Goal: Task Accomplishment & Management: Use online tool/utility

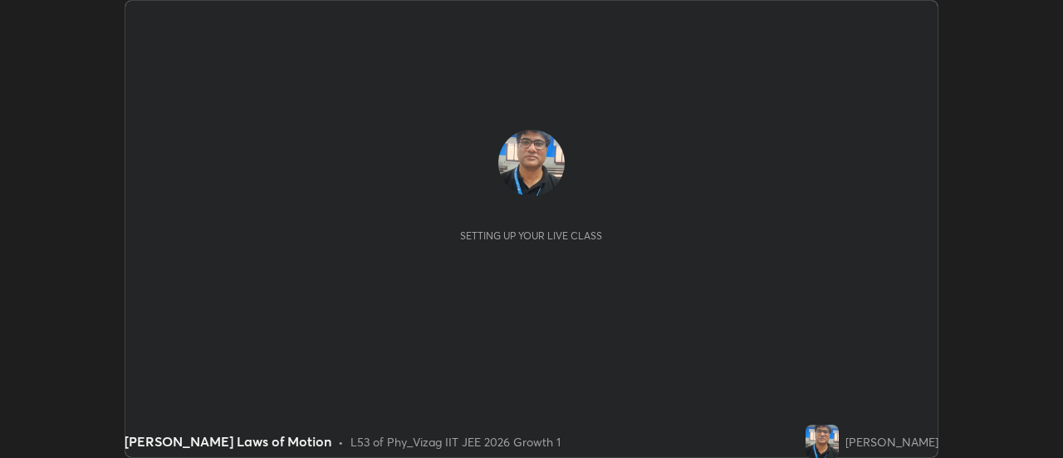
scroll to position [458, 1063]
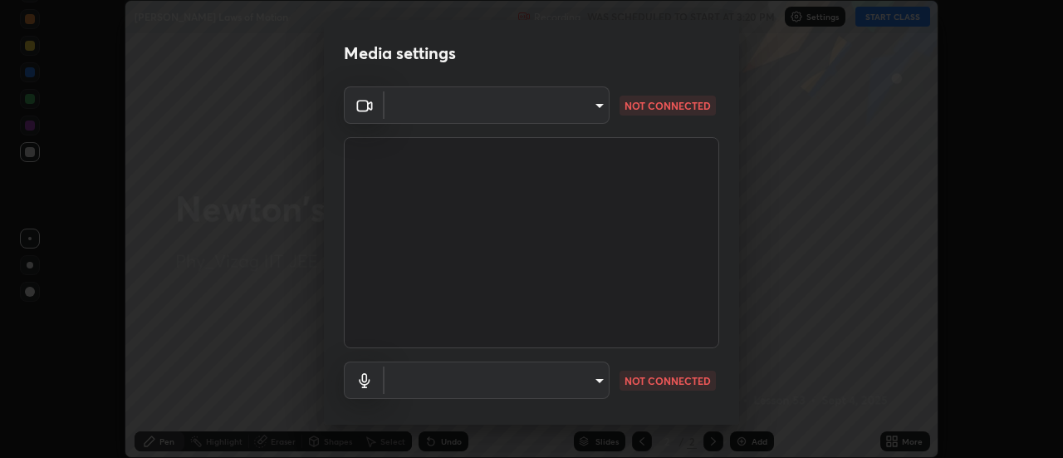
type input "fb2c90c96d4e0700cd7b5bae930b43c34c44c301d1e4d568117c150f6bc2a2bb"
type input "91a49c231547b01eae12f2a09d530e4e2f9489bd8a6a6f9c7bcab196378ef6e1"
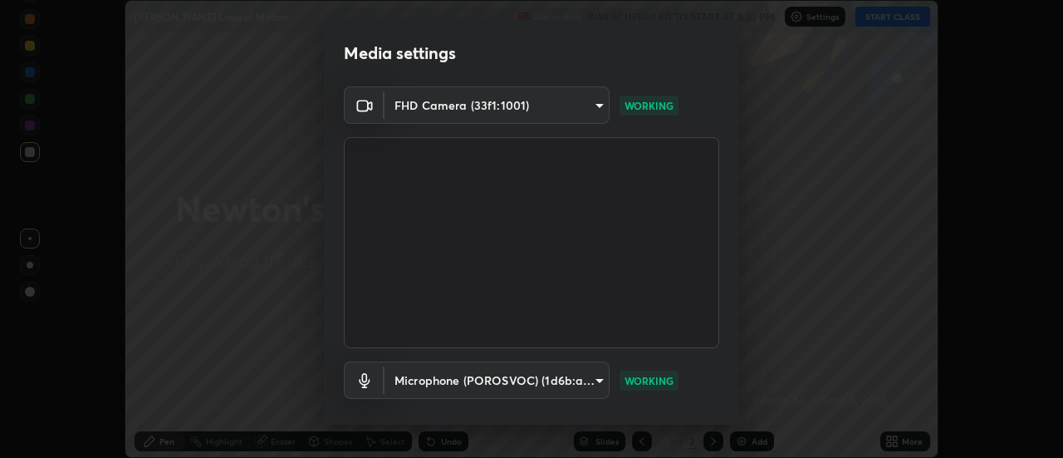
scroll to position [87, 0]
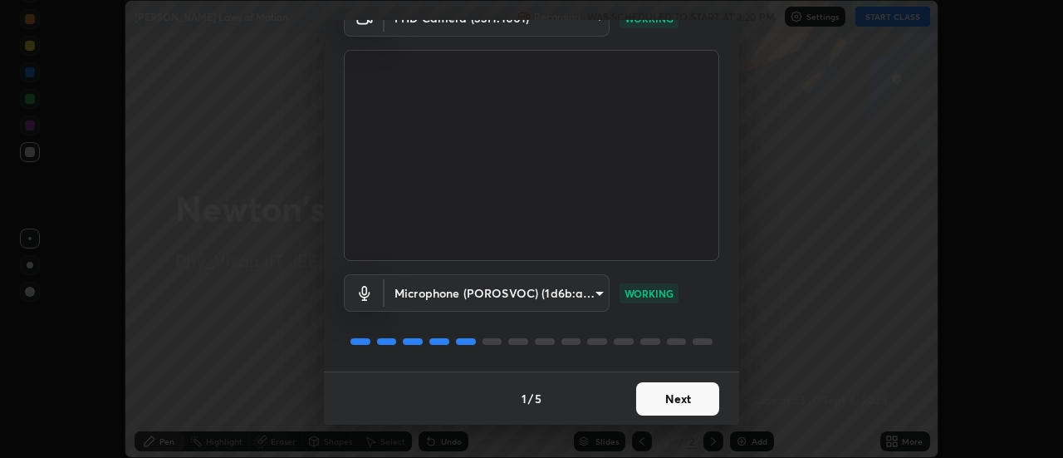
click at [676, 395] on button "Next" at bounding box center [677, 398] width 83 height 33
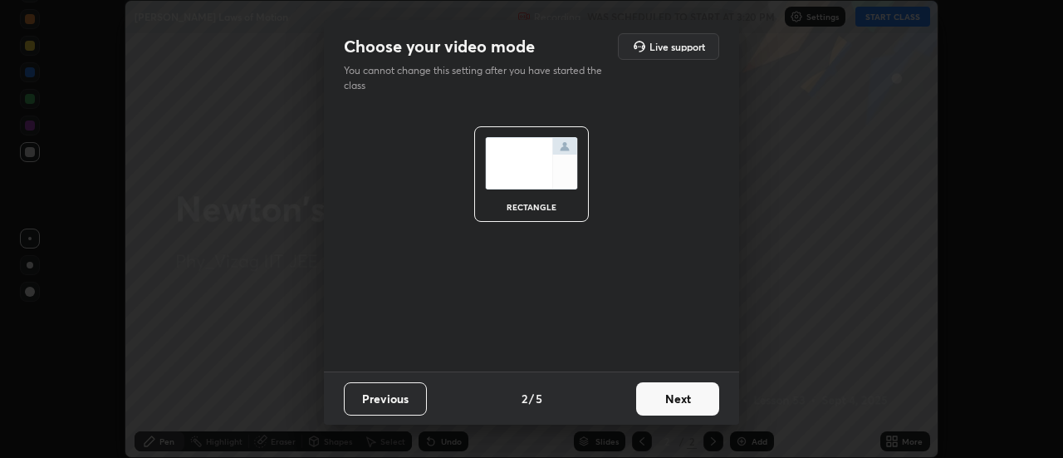
scroll to position [0, 0]
click at [679, 403] on button "Next" at bounding box center [677, 398] width 83 height 33
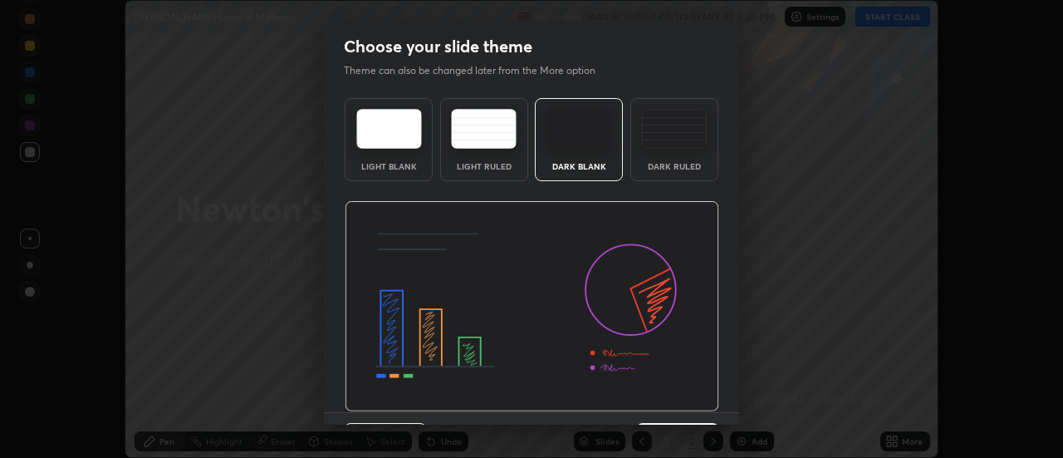
scroll to position [41, 0]
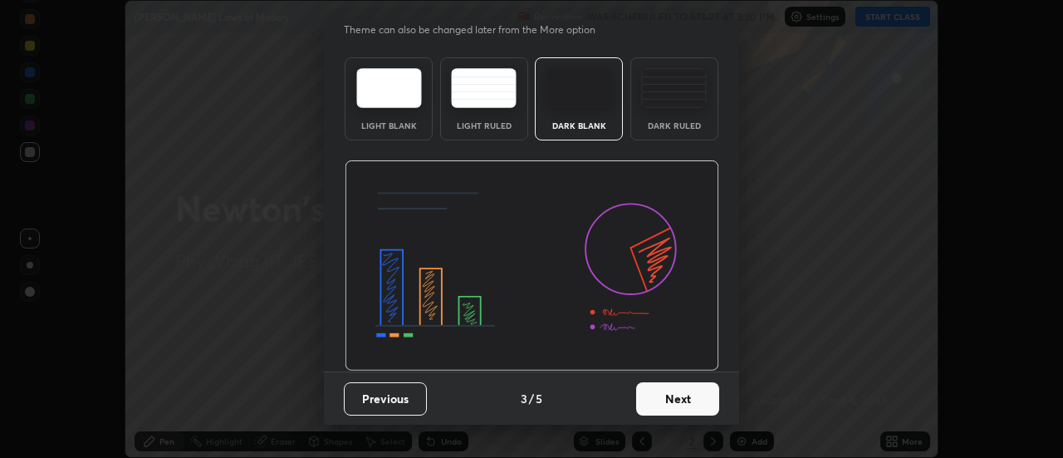
click at [650, 395] on button "Next" at bounding box center [677, 398] width 83 height 33
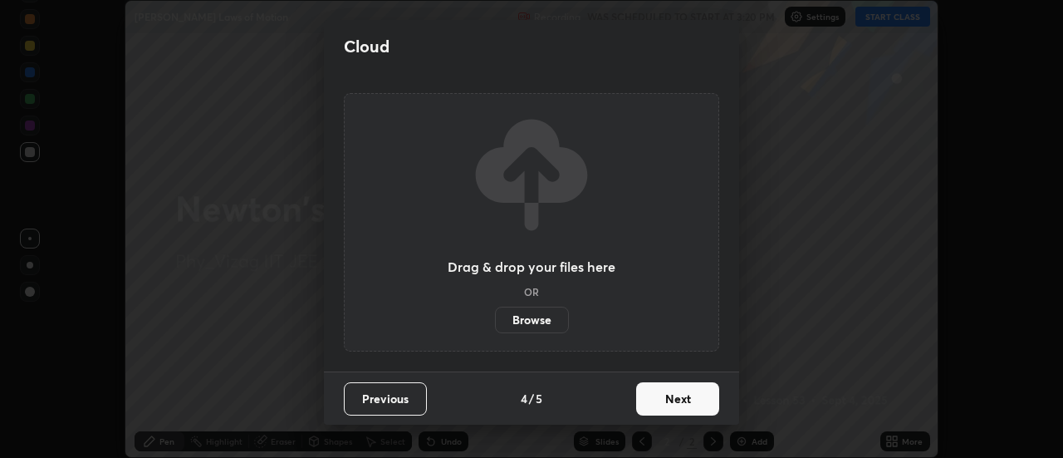
click at [660, 398] on button "Next" at bounding box center [677, 398] width 83 height 33
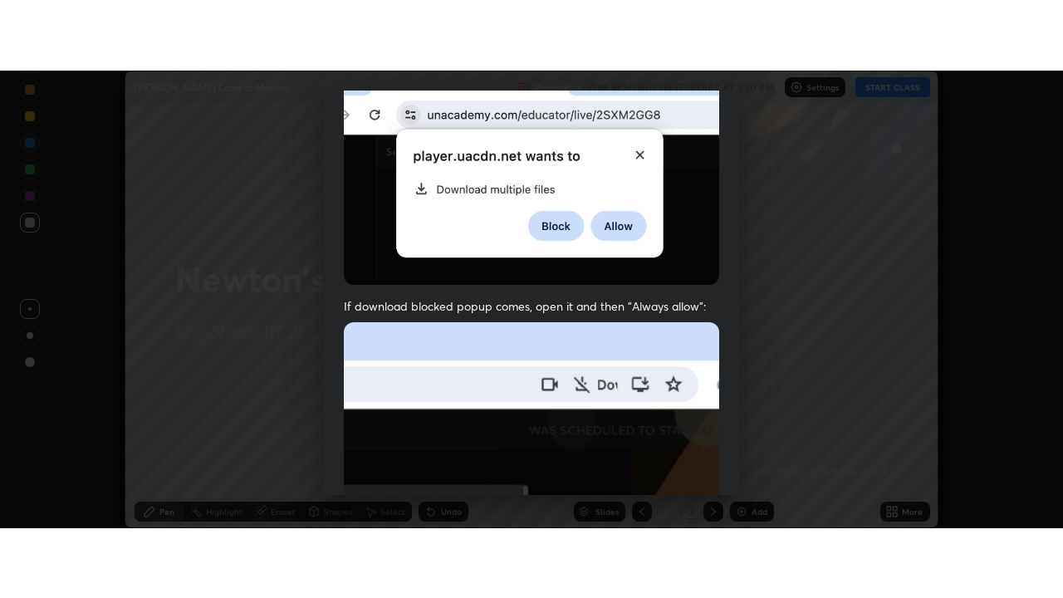
scroll to position [426, 0]
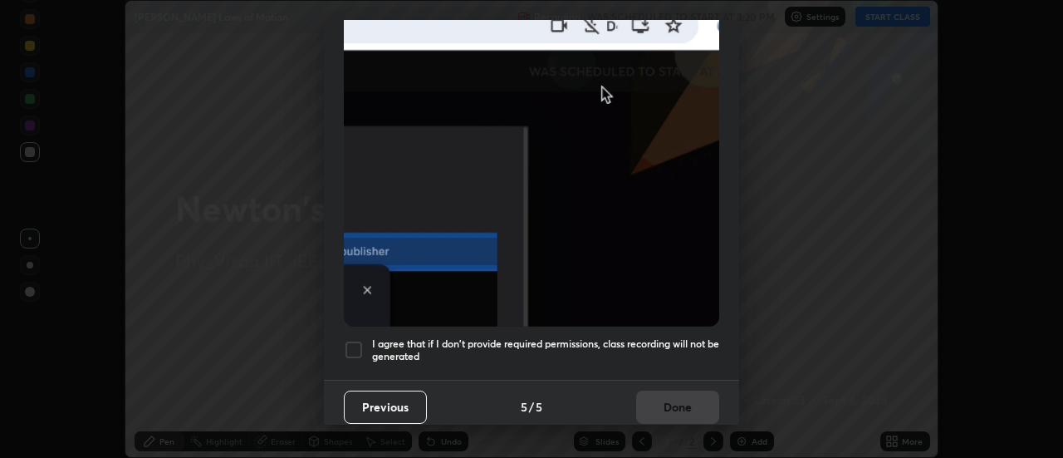
click at [362, 341] on div at bounding box center [354, 350] width 20 height 20
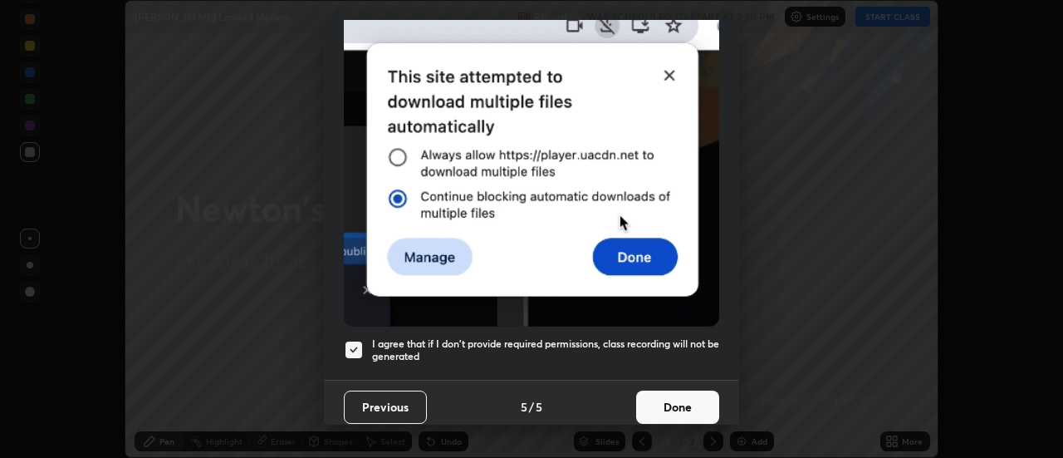
click at [667, 395] on button "Done" at bounding box center [677, 406] width 83 height 33
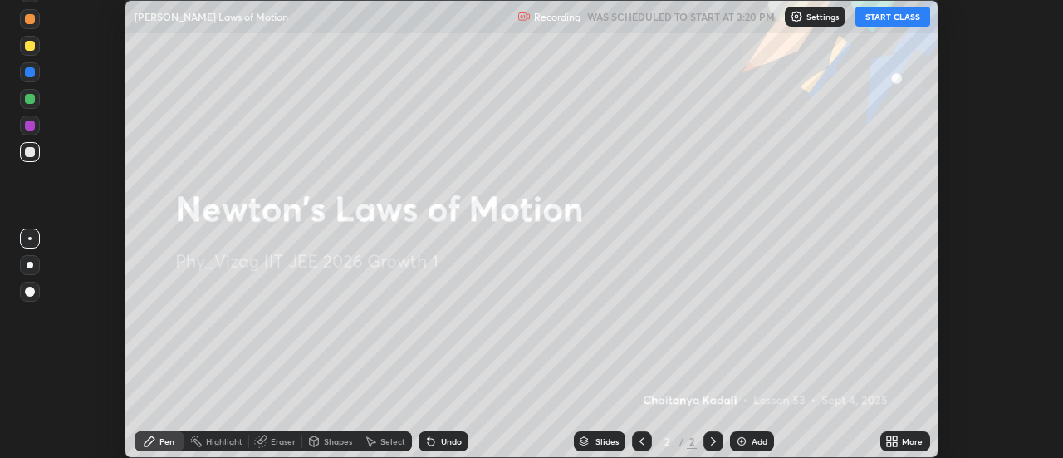
click at [893, 17] on button "START CLASS" at bounding box center [893, 17] width 75 height 20
click at [901, 442] on div "More" at bounding box center [906, 441] width 50 height 20
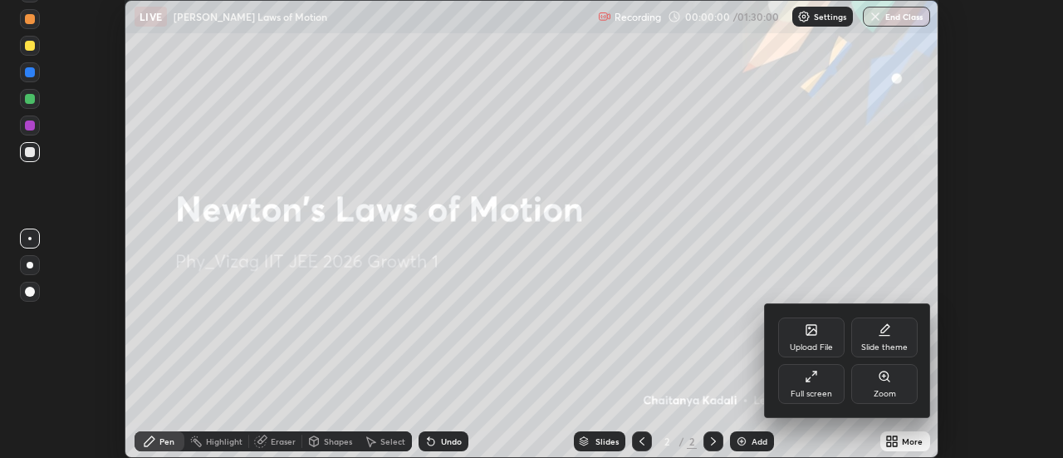
click at [831, 391] on div "Full screen" at bounding box center [812, 394] width 42 height 8
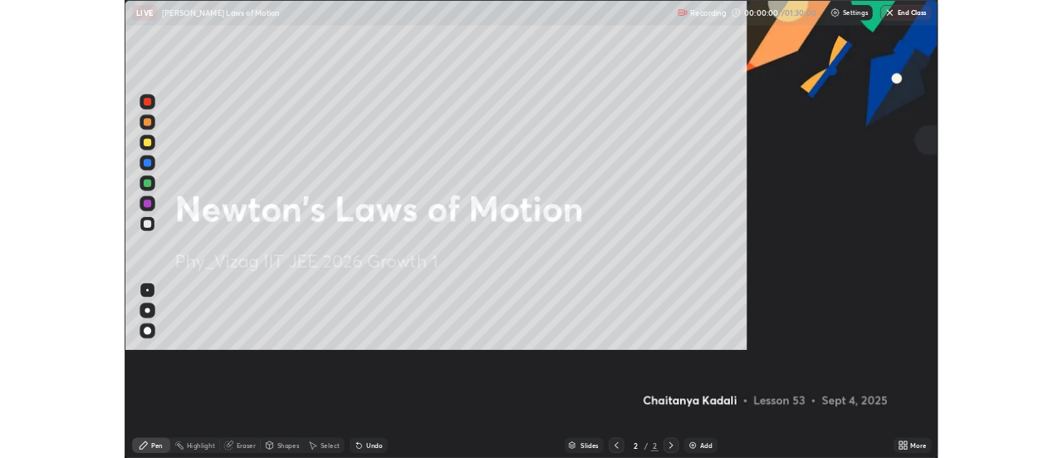
scroll to position [598, 1063]
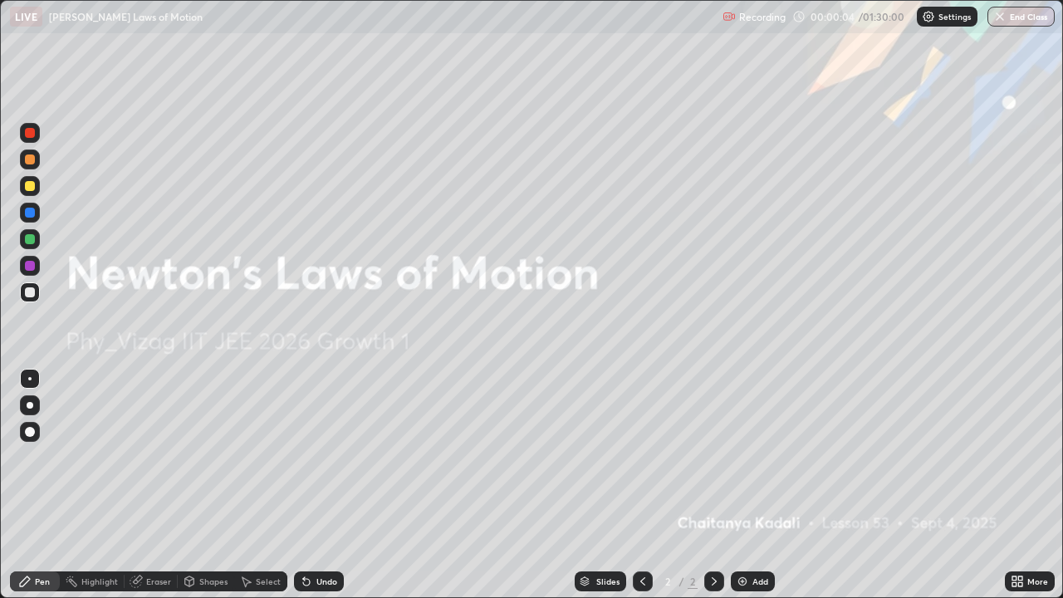
click at [747, 457] on img at bounding box center [742, 581] width 13 height 13
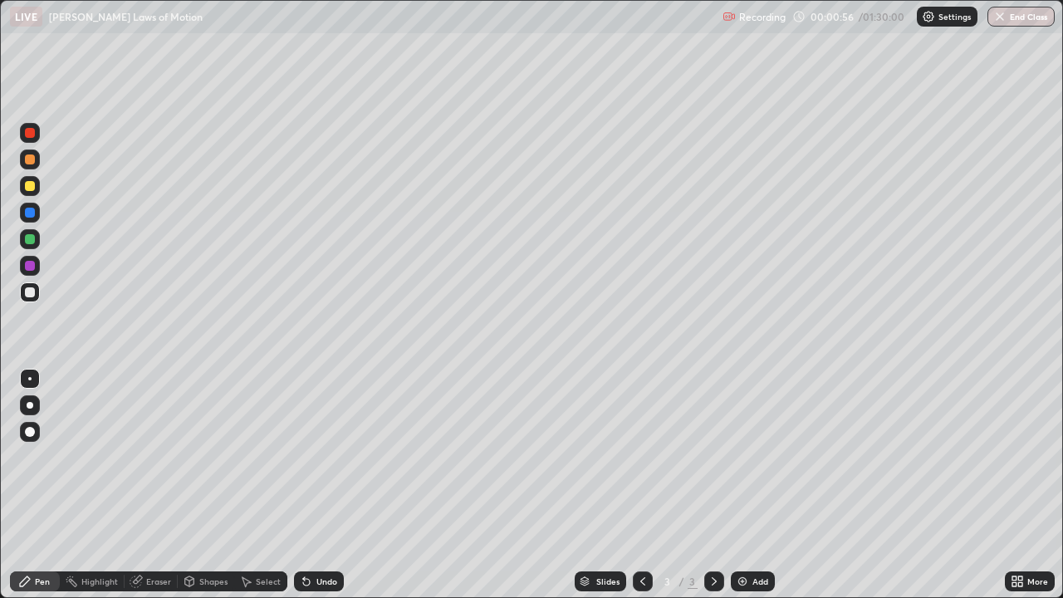
click at [29, 296] on div at bounding box center [30, 292] width 10 height 10
click at [31, 432] on div at bounding box center [30, 432] width 10 height 10
click at [32, 241] on div at bounding box center [30, 239] width 10 height 10
click at [31, 184] on div at bounding box center [30, 186] width 10 height 10
click at [323, 457] on div "Undo" at bounding box center [319, 582] width 50 height 20
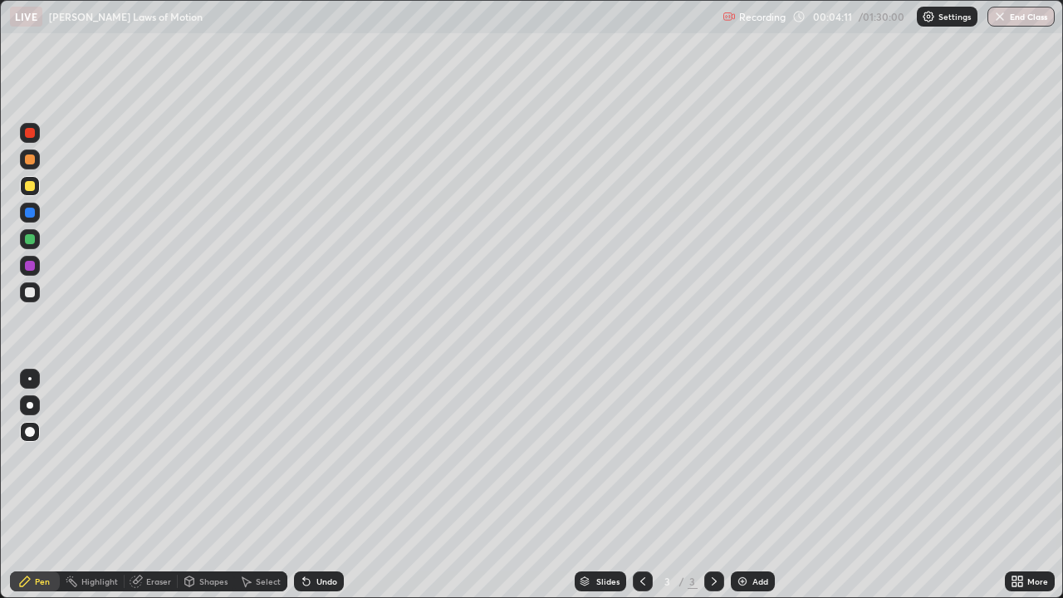
click at [160, 457] on div "Eraser" at bounding box center [158, 581] width 25 height 8
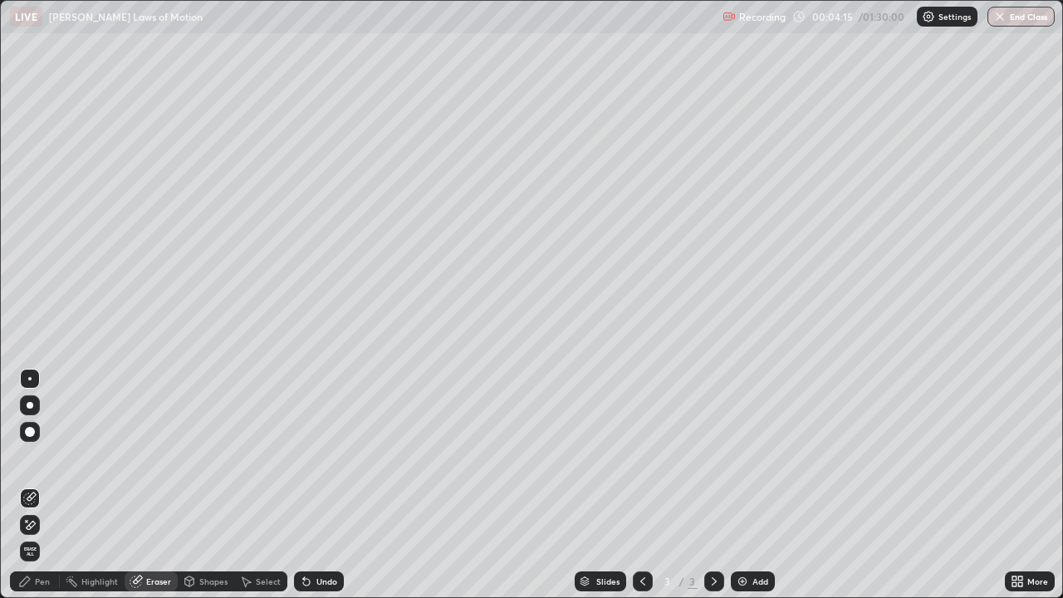
click at [43, 457] on div "Pen" at bounding box center [42, 581] width 15 height 8
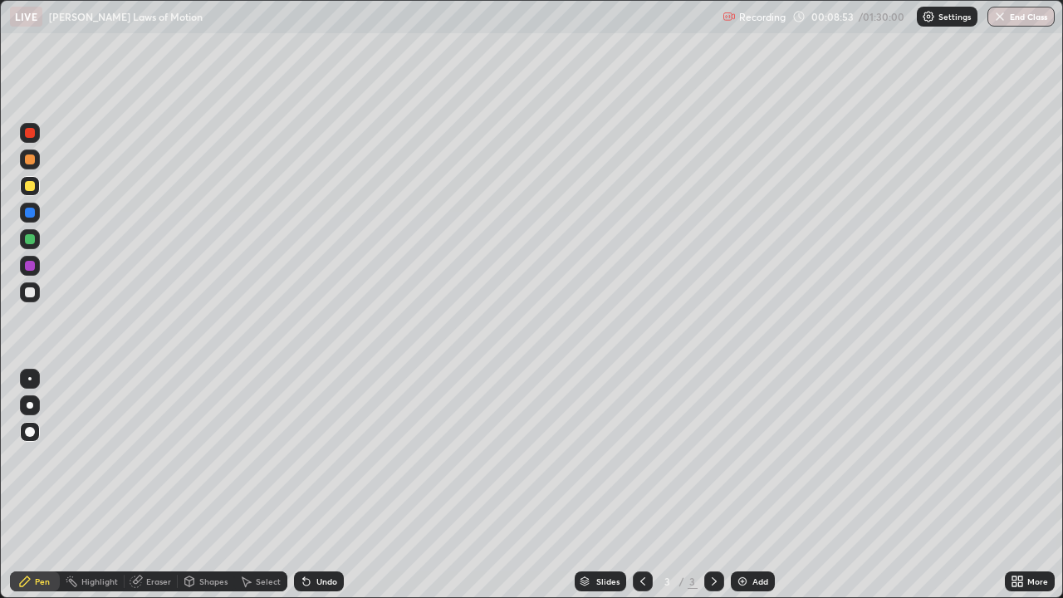
click at [32, 238] on div at bounding box center [30, 239] width 10 height 10
click at [319, 457] on div "Undo" at bounding box center [327, 581] width 21 height 8
click at [166, 457] on div "Eraser" at bounding box center [158, 581] width 25 height 8
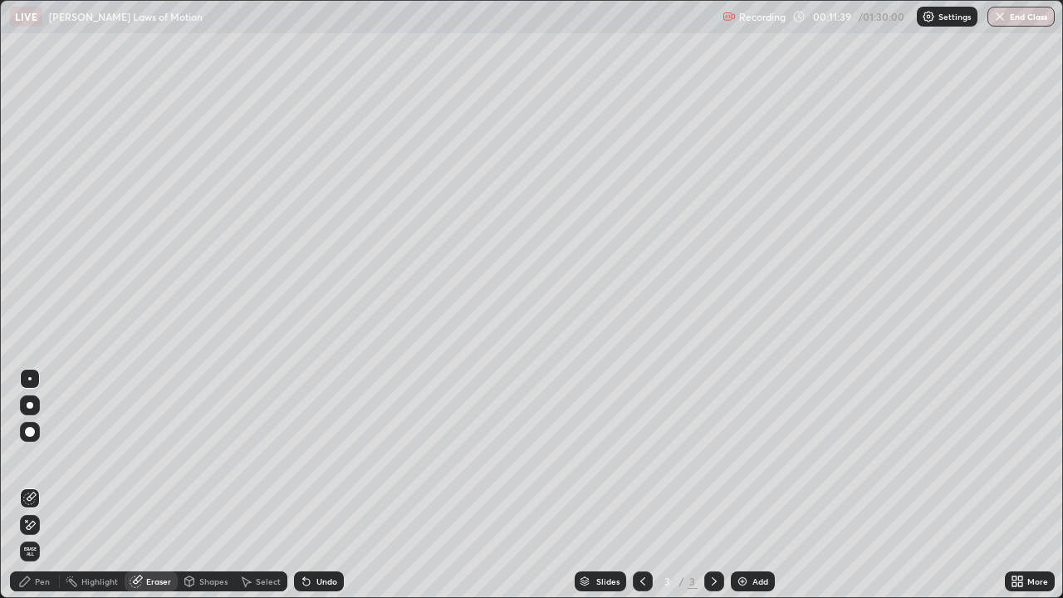
click at [37, 457] on div "Pen" at bounding box center [35, 582] width 50 height 20
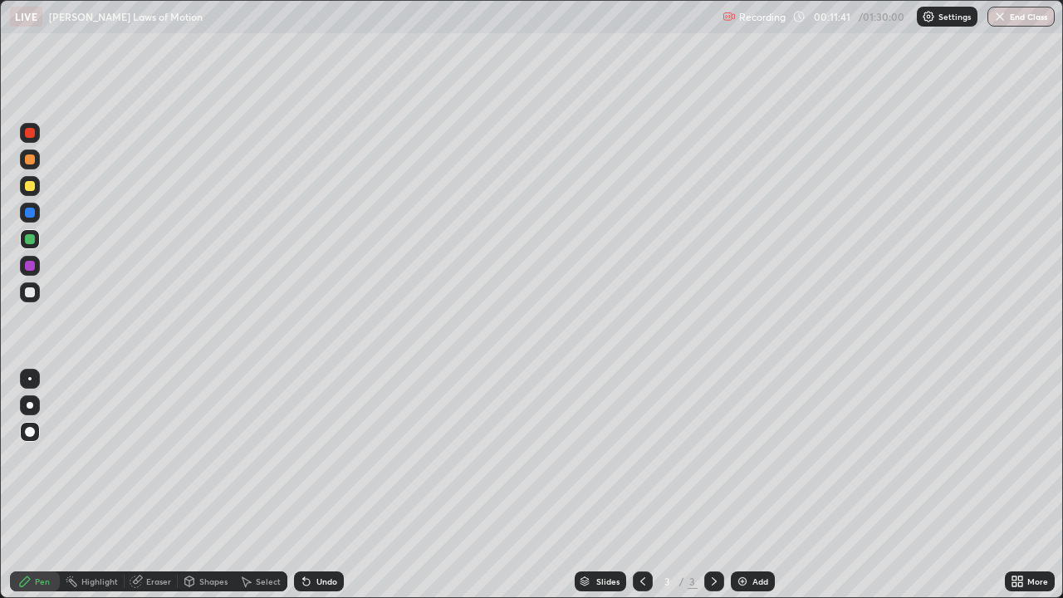
click at [28, 295] on div at bounding box center [30, 292] width 10 height 10
click at [321, 457] on div "Undo" at bounding box center [319, 582] width 50 height 20
click at [326, 457] on div "Undo" at bounding box center [319, 582] width 50 height 20
click at [330, 457] on div "Undo" at bounding box center [319, 582] width 50 height 20
click at [319, 457] on div "Undo" at bounding box center [327, 581] width 21 height 8
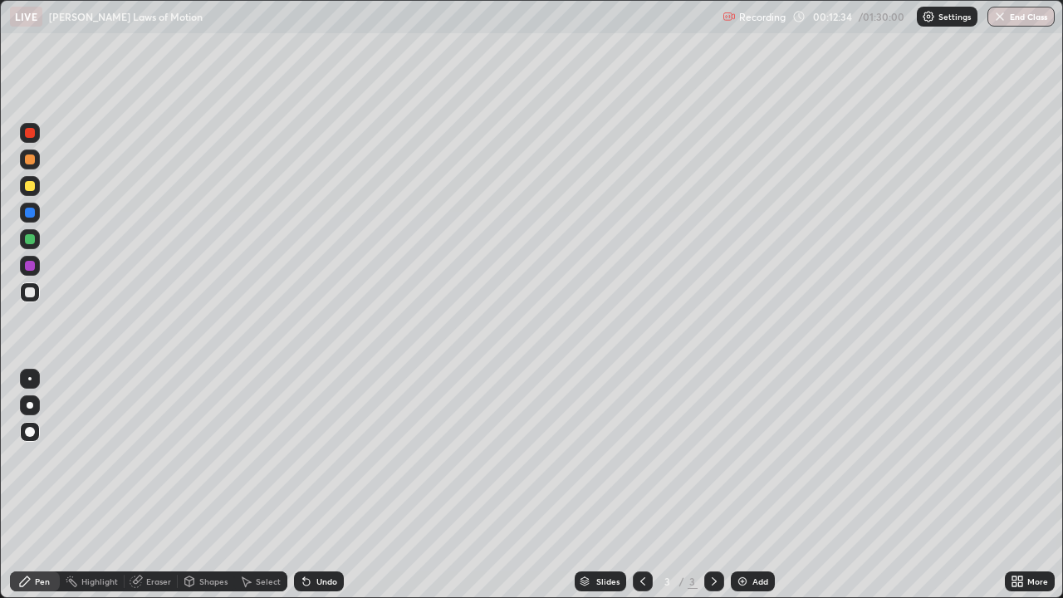
click at [159, 457] on div "Eraser" at bounding box center [158, 581] width 25 height 8
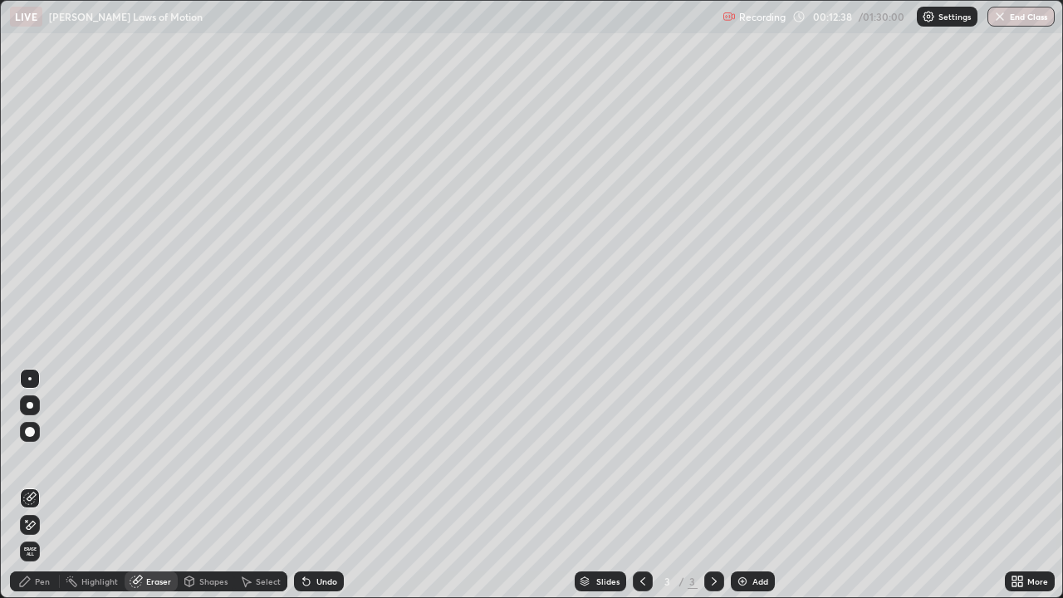
click at [53, 457] on div "Pen" at bounding box center [35, 582] width 50 height 20
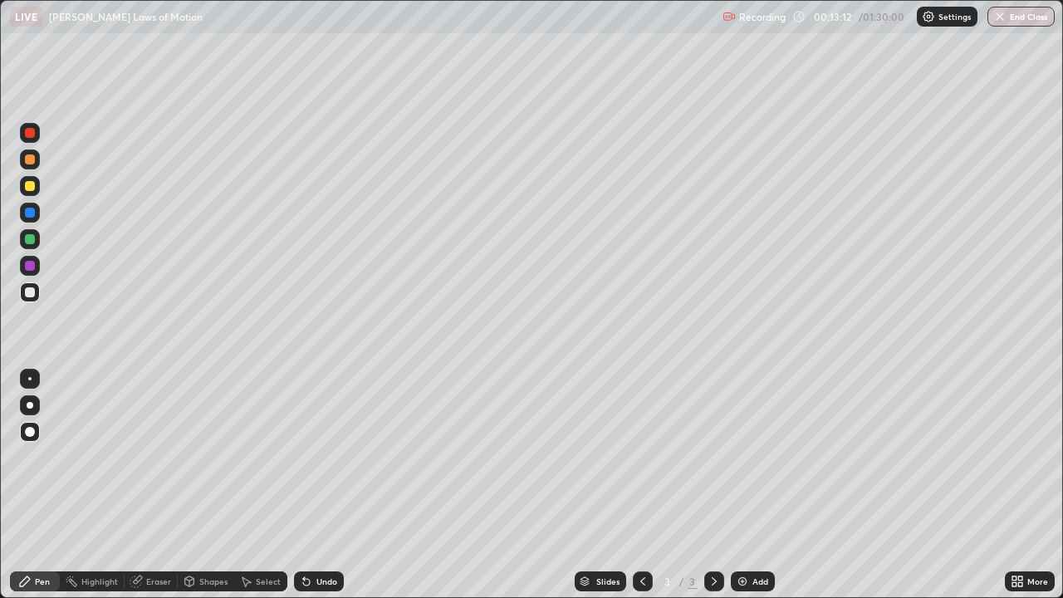
click at [29, 184] on div at bounding box center [30, 186] width 10 height 10
click at [28, 212] on div at bounding box center [30, 213] width 10 height 10
click at [152, 457] on div "Eraser" at bounding box center [151, 582] width 53 height 20
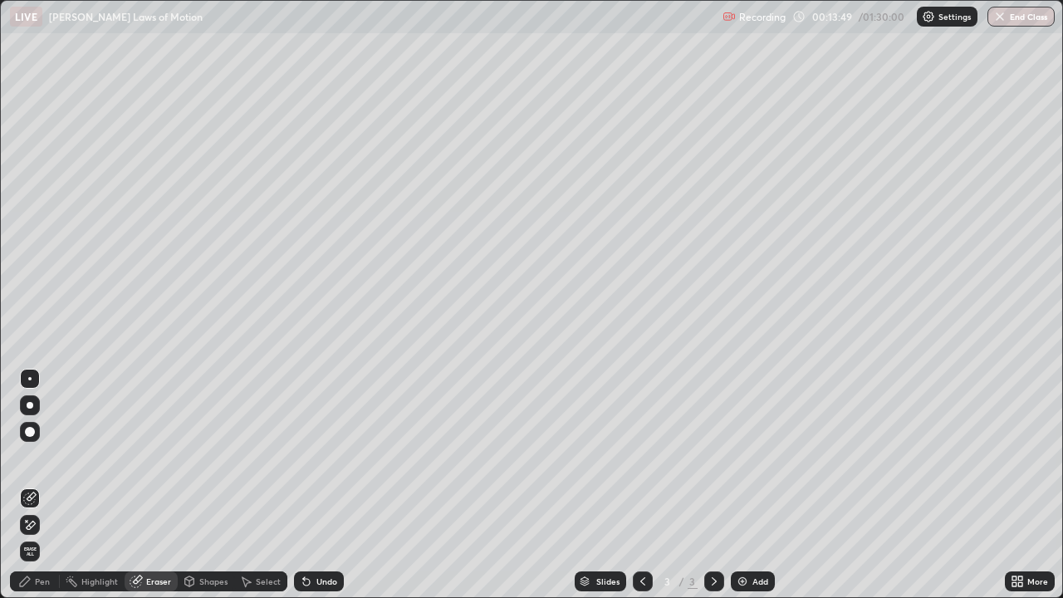
click at [44, 457] on div "Pen" at bounding box center [35, 582] width 50 height 20
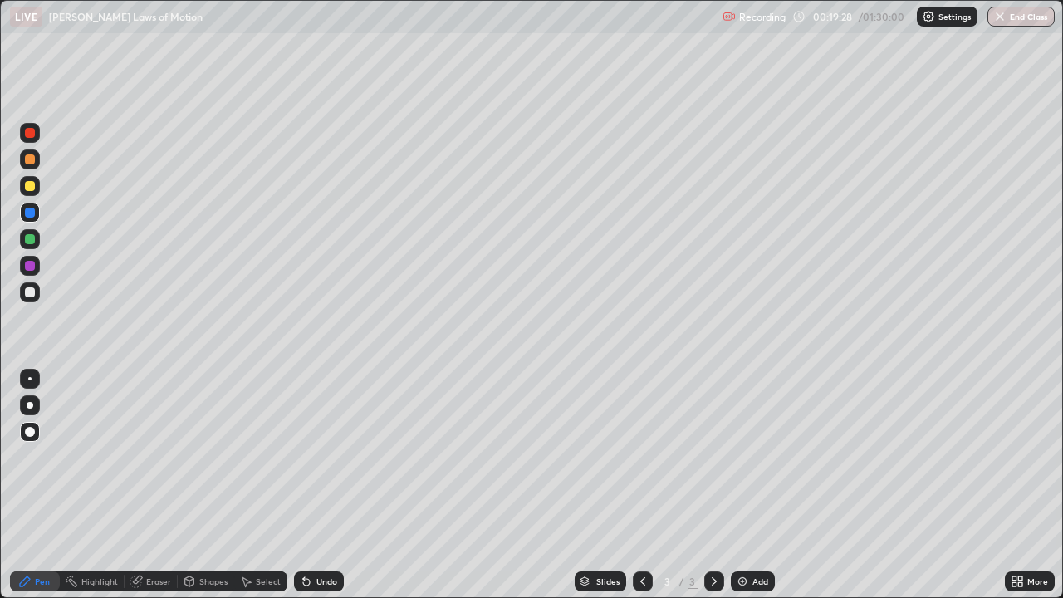
click at [753, 457] on div "Add" at bounding box center [761, 581] width 16 height 8
click at [31, 288] on div at bounding box center [30, 292] width 10 height 10
click at [641, 457] on icon at bounding box center [642, 581] width 13 height 13
click at [714, 457] on icon at bounding box center [714, 581] width 13 height 13
click at [644, 457] on div at bounding box center [643, 582] width 20 height 20
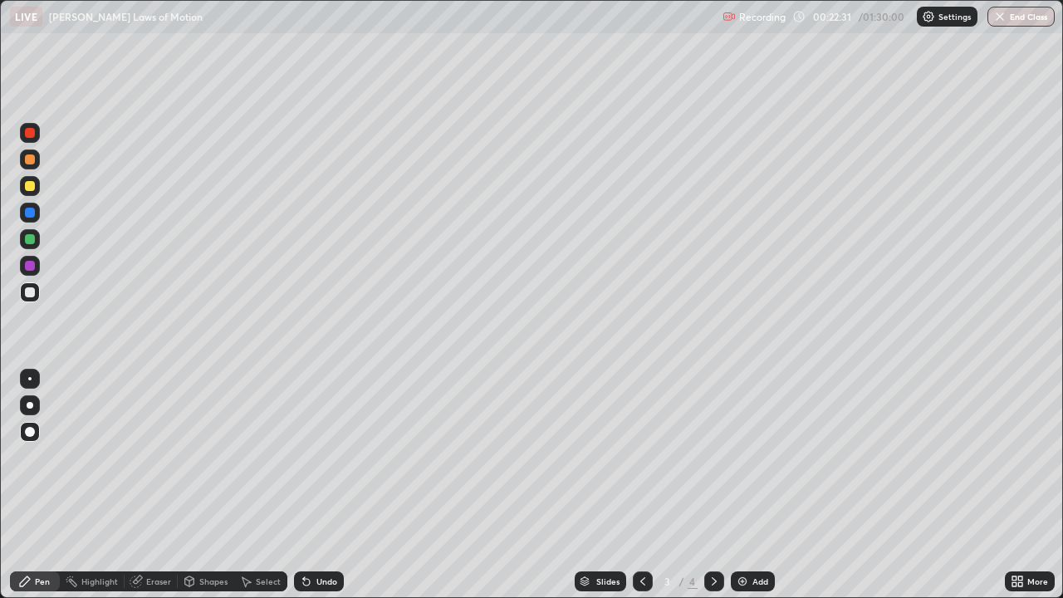
click at [714, 457] on icon at bounding box center [714, 581] width 5 height 8
click at [31, 292] on div at bounding box center [30, 292] width 10 height 10
click at [330, 457] on div "Undo" at bounding box center [327, 581] width 21 height 8
click at [326, 457] on div "Undo" at bounding box center [319, 582] width 50 height 20
click at [323, 457] on div "Undo" at bounding box center [327, 581] width 21 height 8
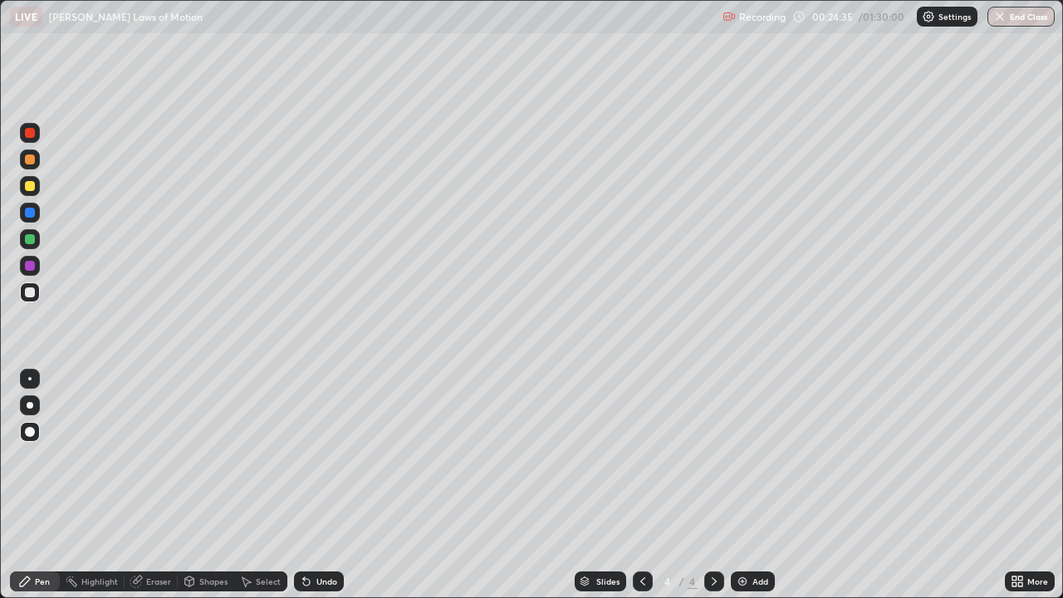
click at [319, 457] on div "Undo" at bounding box center [327, 581] width 21 height 8
click at [319, 457] on div "Undo" at bounding box center [319, 582] width 50 height 20
click at [321, 457] on div "Undo" at bounding box center [319, 582] width 50 height 20
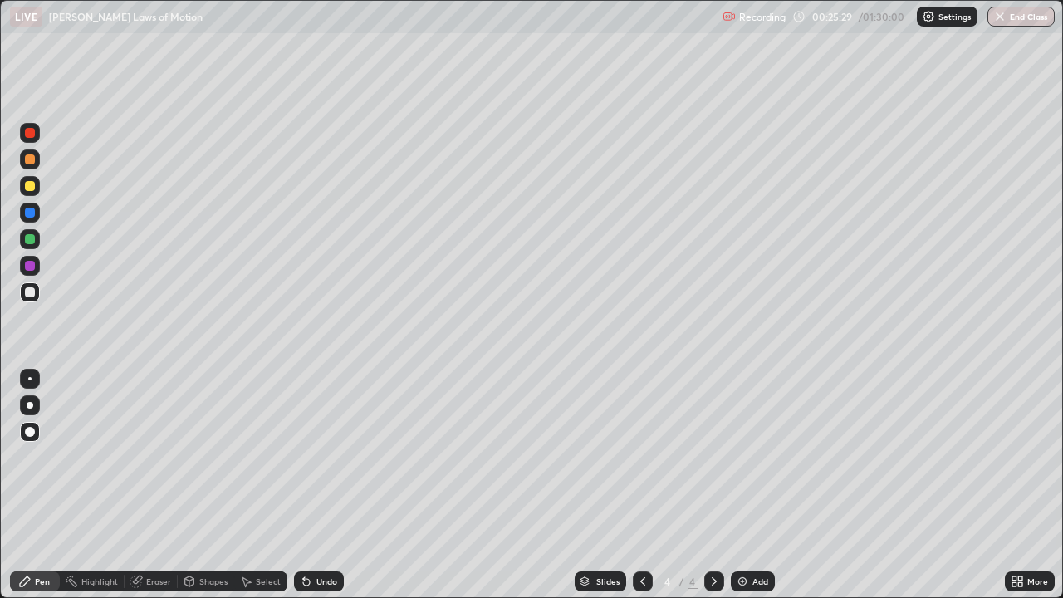
click at [749, 457] on div "Add" at bounding box center [753, 582] width 44 height 20
click at [636, 457] on icon at bounding box center [642, 581] width 13 height 13
click at [713, 457] on icon at bounding box center [714, 581] width 13 height 13
click at [29, 214] on div at bounding box center [30, 213] width 10 height 10
click at [34, 187] on div at bounding box center [30, 186] width 10 height 10
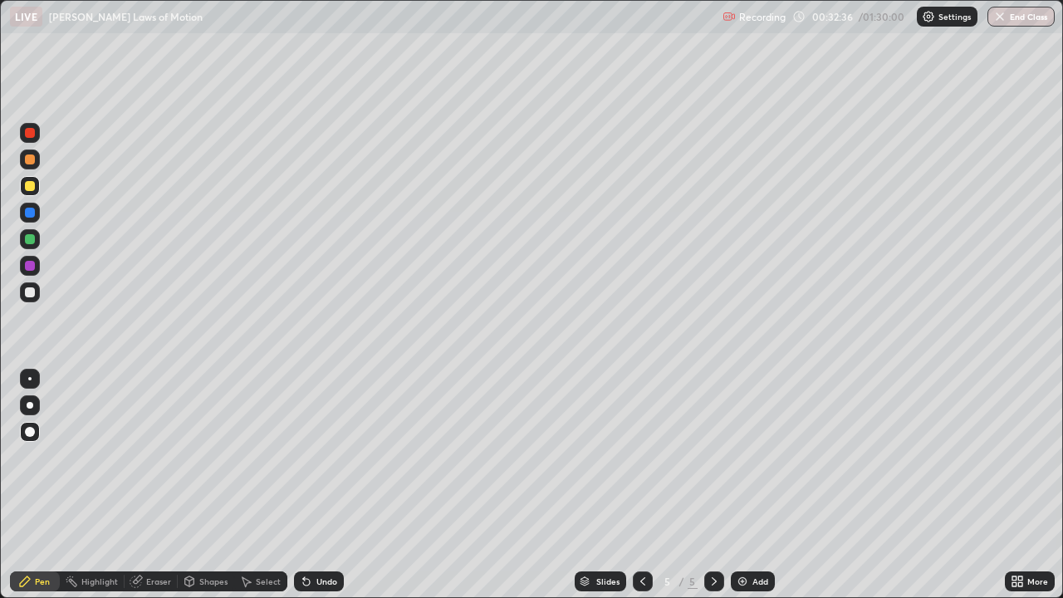
click at [641, 457] on icon at bounding box center [643, 581] width 5 height 8
click at [151, 457] on div "Eraser" at bounding box center [158, 581] width 25 height 8
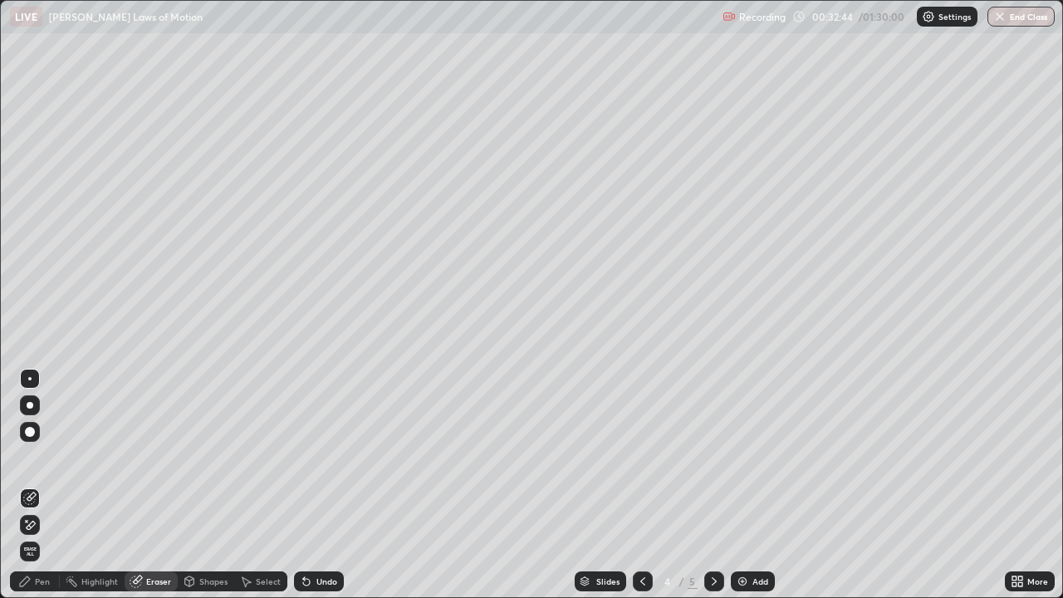
click at [48, 457] on div "Pen" at bounding box center [42, 581] width 15 height 8
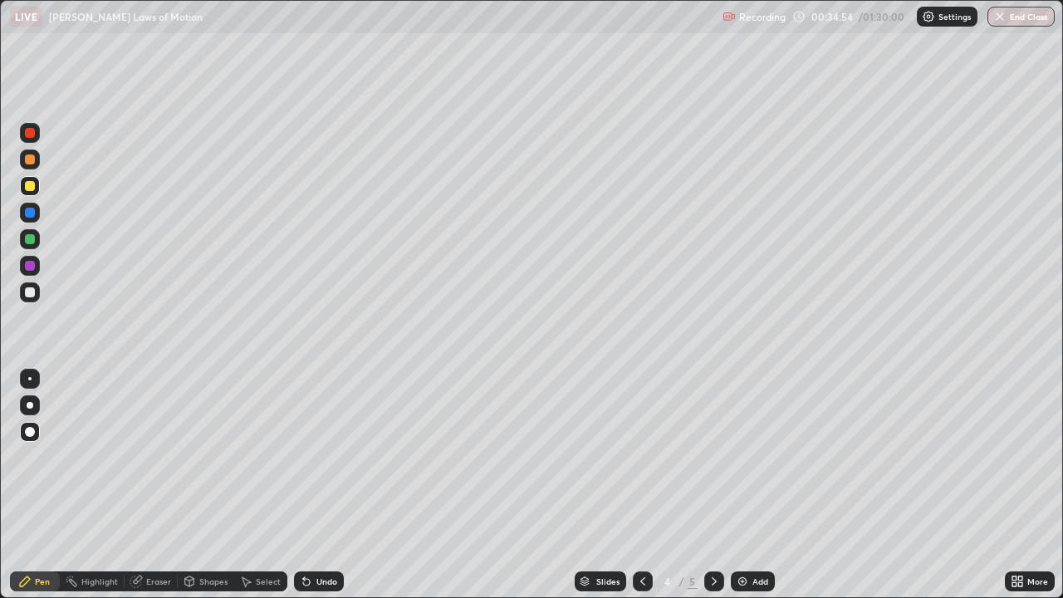
click at [714, 457] on icon at bounding box center [714, 581] width 13 height 13
click at [641, 457] on icon at bounding box center [642, 581] width 13 height 13
click at [27, 217] on div at bounding box center [30, 213] width 10 height 10
click at [713, 457] on icon at bounding box center [714, 581] width 13 height 13
click at [30, 160] on div at bounding box center [30, 160] width 10 height 10
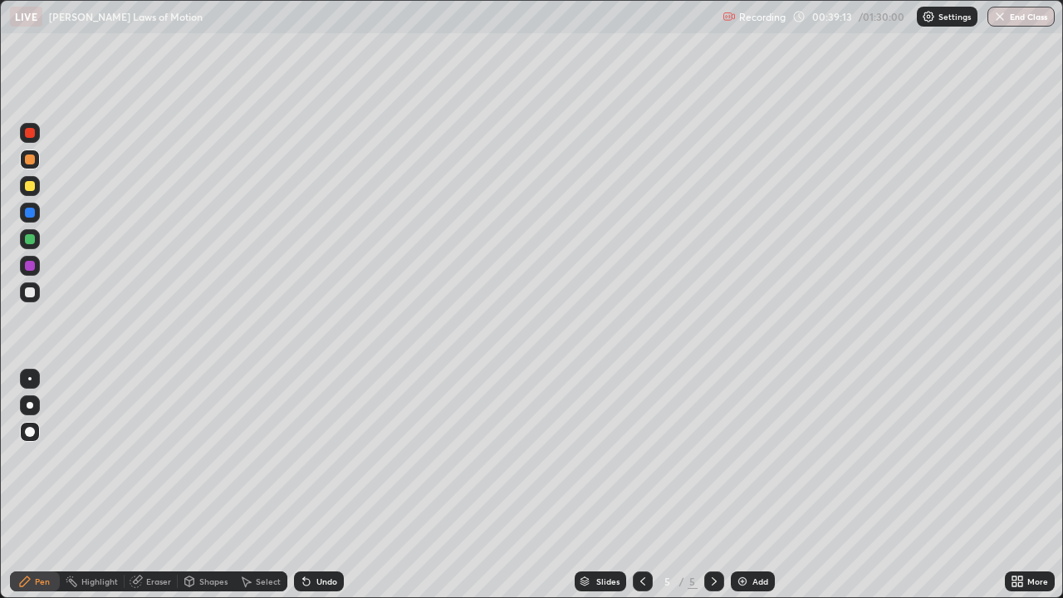
click at [633, 457] on div at bounding box center [643, 582] width 20 height 20
click at [713, 457] on icon at bounding box center [714, 581] width 13 height 13
click at [650, 457] on div at bounding box center [643, 582] width 20 height 20
click at [714, 457] on icon at bounding box center [714, 581] width 13 height 13
click at [754, 457] on div "Add" at bounding box center [761, 581] width 16 height 8
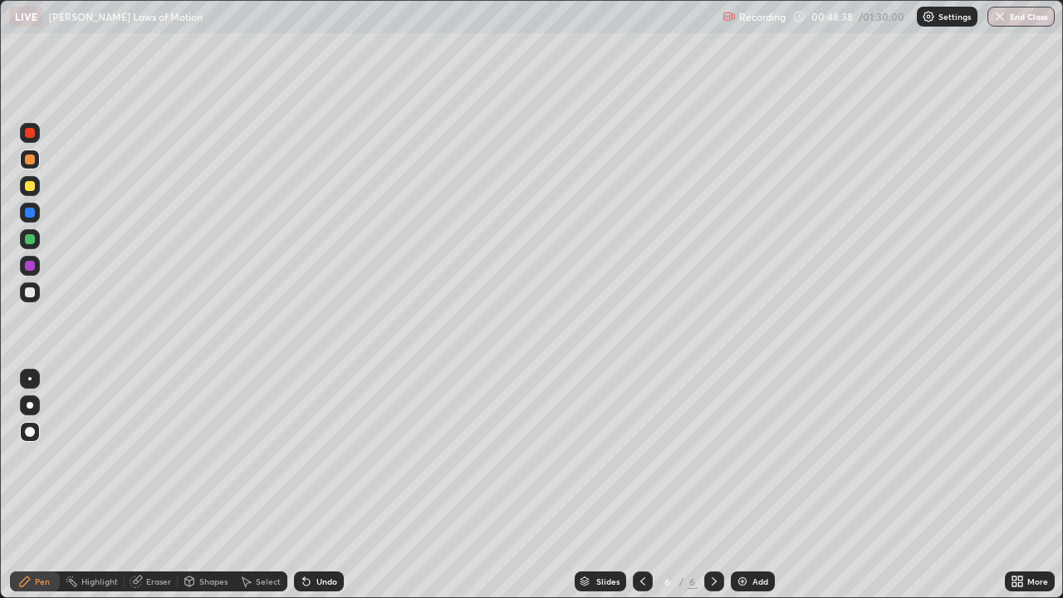
click at [30, 214] on div at bounding box center [30, 213] width 10 height 10
click at [321, 457] on div "Undo" at bounding box center [327, 581] width 21 height 8
click at [31, 289] on div at bounding box center [30, 292] width 10 height 10
click at [31, 265] on div at bounding box center [30, 266] width 10 height 10
click at [329, 457] on div "Undo" at bounding box center [319, 582] width 50 height 20
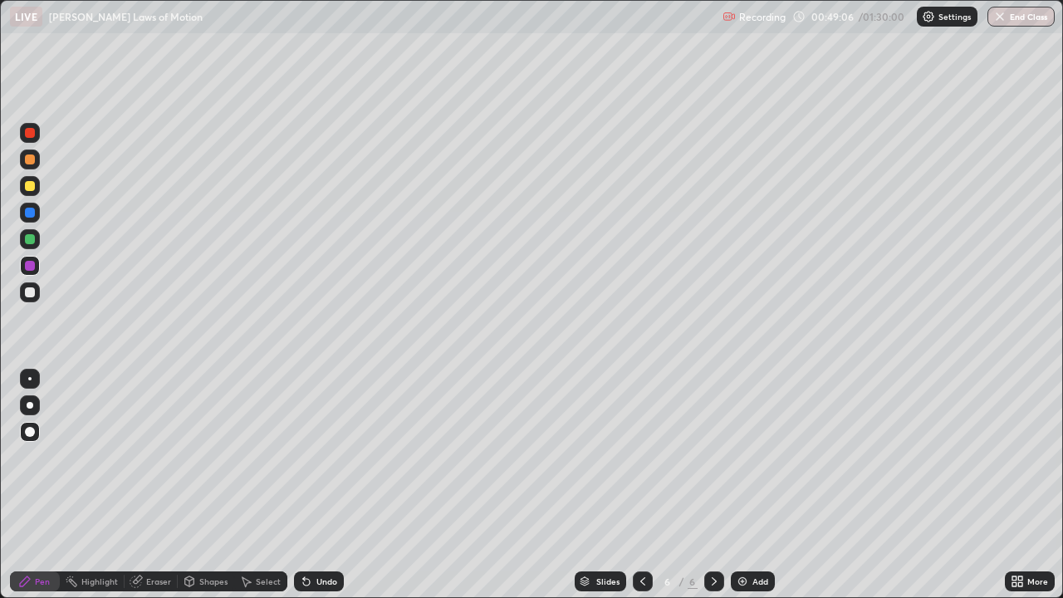
click at [331, 457] on div "Undo" at bounding box center [319, 582] width 50 height 20
click at [317, 457] on div "Undo" at bounding box center [327, 581] width 21 height 8
click at [308, 457] on div "Undo" at bounding box center [319, 582] width 50 height 20
click at [317, 457] on div "Undo" at bounding box center [319, 582] width 50 height 20
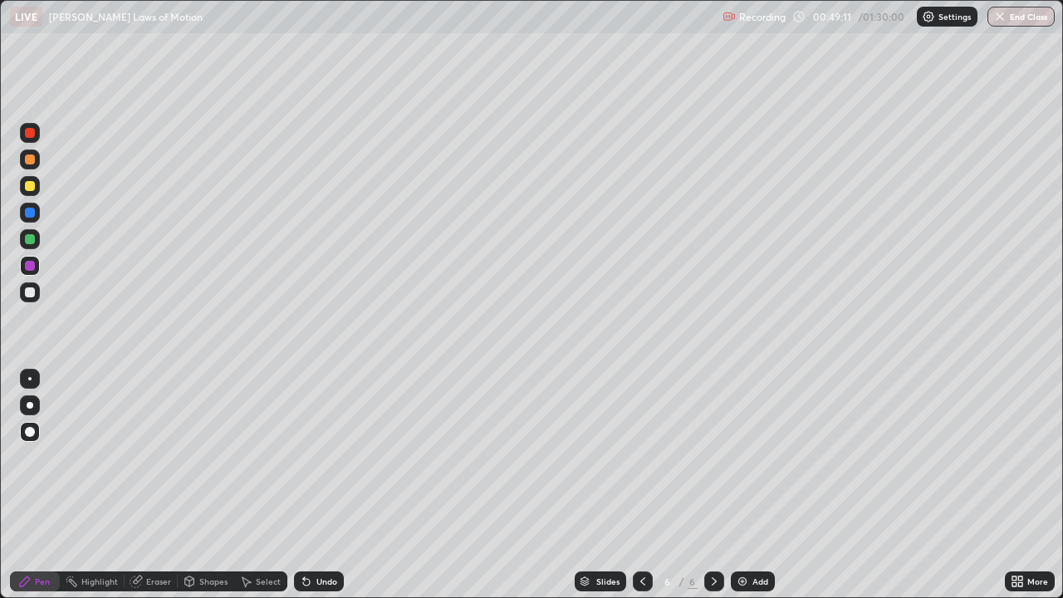
click at [217, 457] on div "Shapes" at bounding box center [213, 581] width 28 height 8
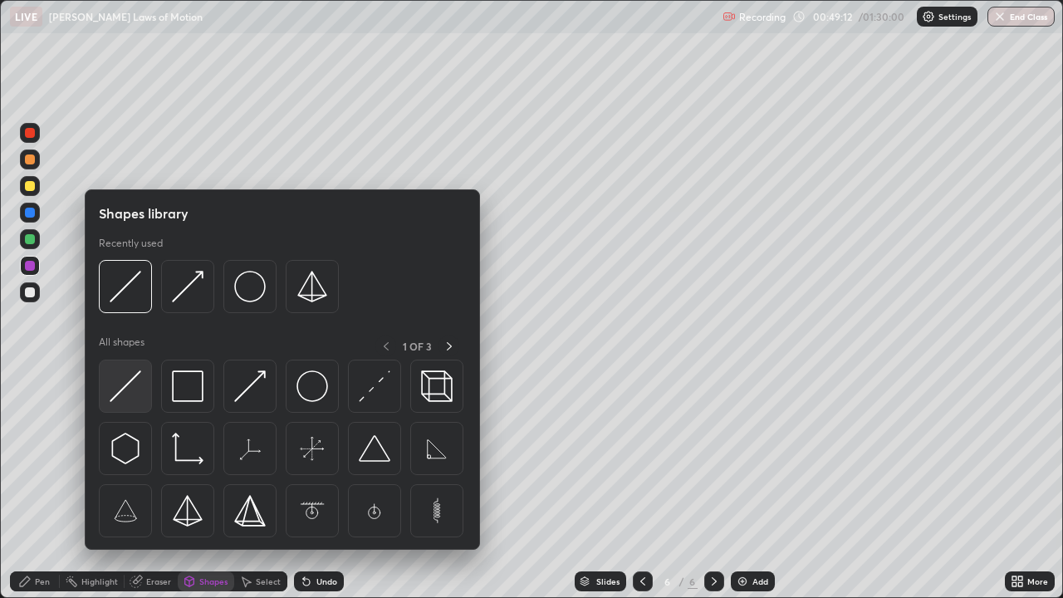
click at [133, 375] on img at bounding box center [126, 387] width 32 height 32
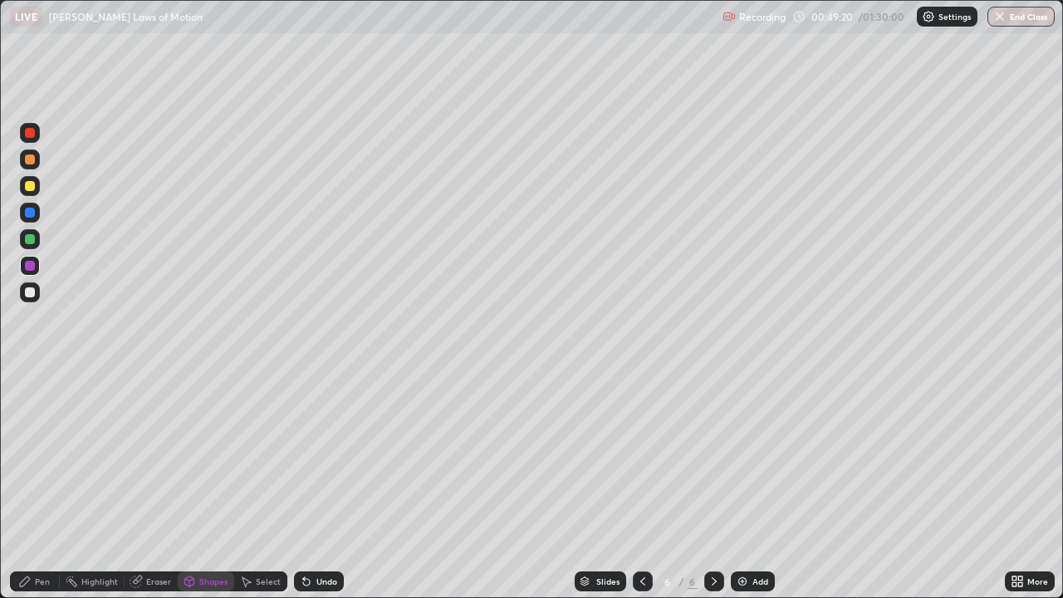
click at [31, 292] on div at bounding box center [30, 292] width 10 height 10
click at [28, 213] on div at bounding box center [30, 213] width 10 height 10
click at [206, 457] on div "Shapes" at bounding box center [213, 581] width 28 height 8
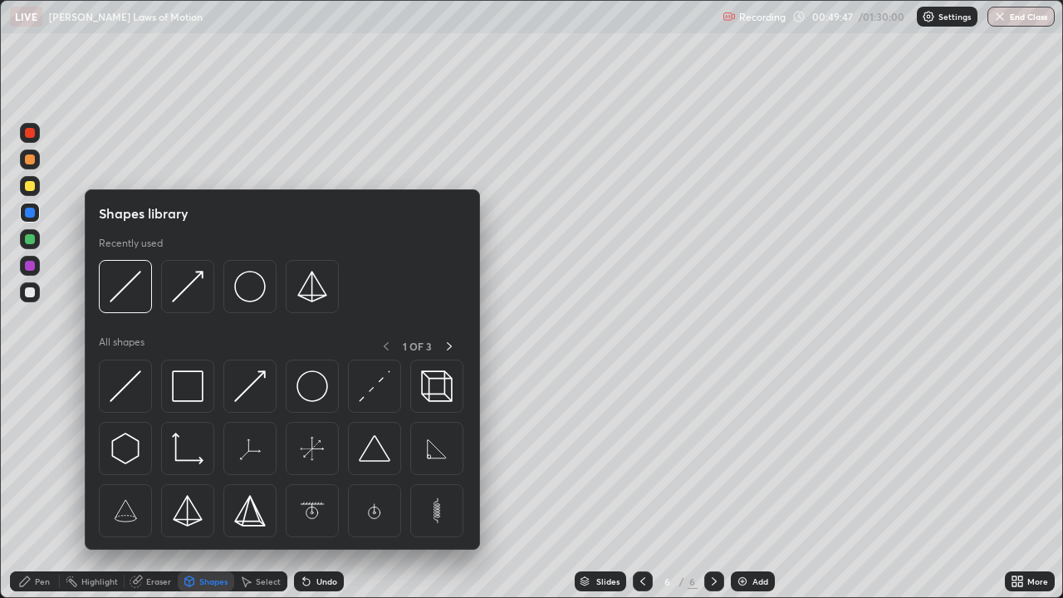
click at [383, 385] on img at bounding box center [375, 387] width 32 height 32
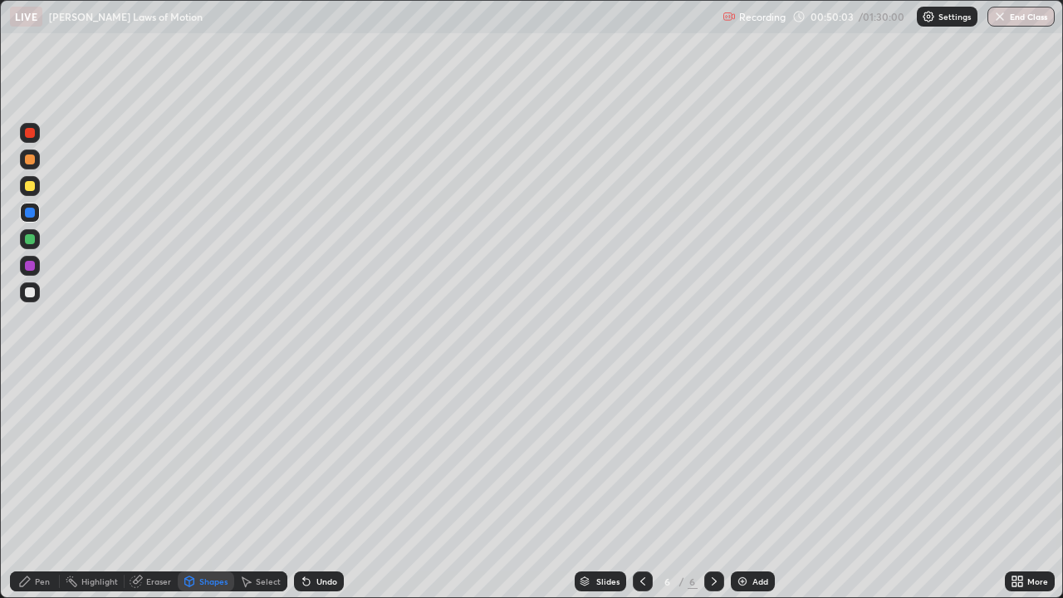
click at [30, 291] on div at bounding box center [30, 292] width 10 height 10
click at [50, 457] on div "Pen" at bounding box center [35, 582] width 50 height 20
click at [311, 457] on icon at bounding box center [306, 581] width 13 height 13
click at [318, 457] on div "Undo" at bounding box center [327, 581] width 21 height 8
click at [319, 457] on div "Undo" at bounding box center [327, 581] width 21 height 8
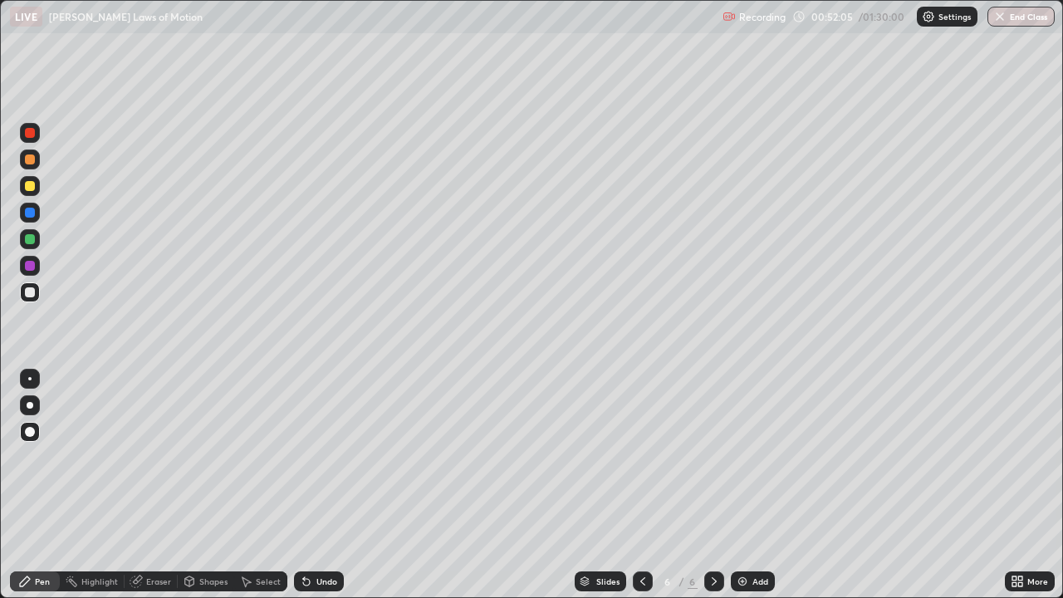
click at [152, 457] on div "Eraser" at bounding box center [158, 581] width 25 height 8
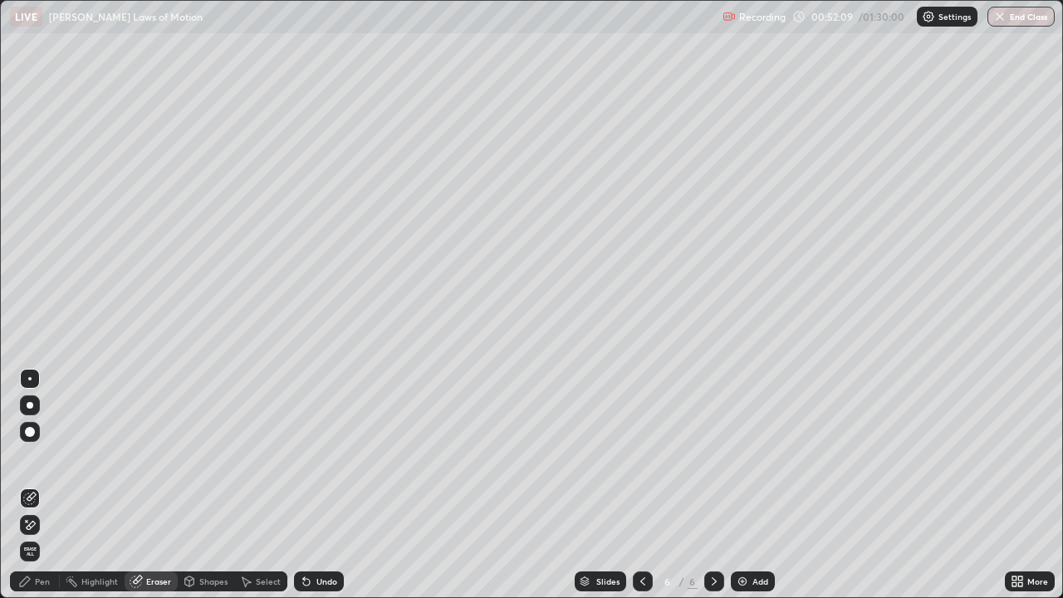
click at [49, 457] on div "Pen" at bounding box center [42, 581] width 15 height 8
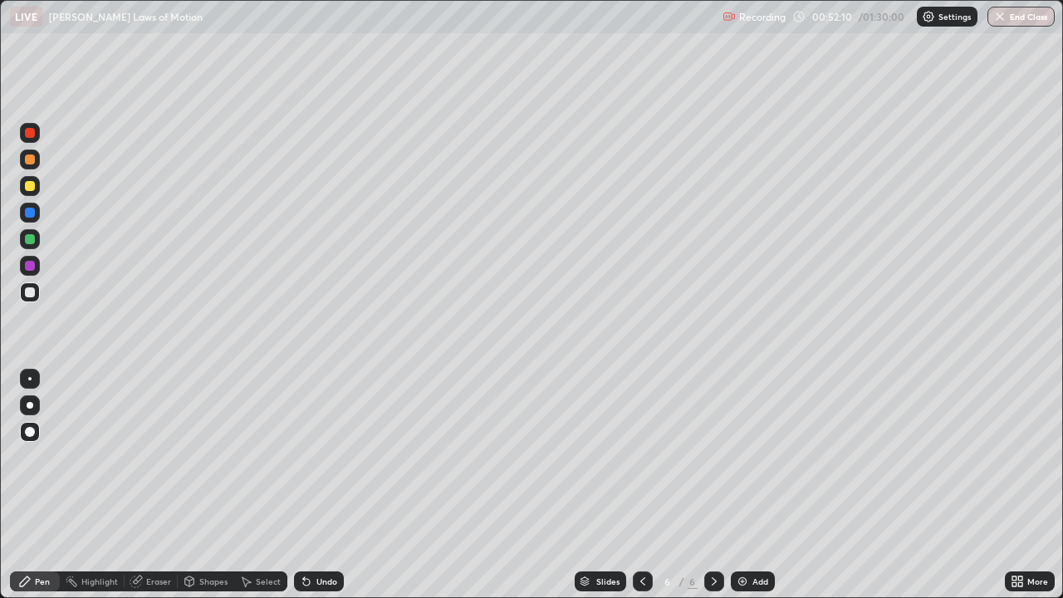
click at [33, 187] on div at bounding box center [30, 186] width 10 height 10
click at [33, 211] on div at bounding box center [30, 213] width 10 height 10
click at [28, 238] on div at bounding box center [30, 239] width 10 height 10
click at [303, 457] on icon at bounding box center [304, 578] width 2 height 2
click at [322, 457] on div "Undo" at bounding box center [327, 581] width 21 height 8
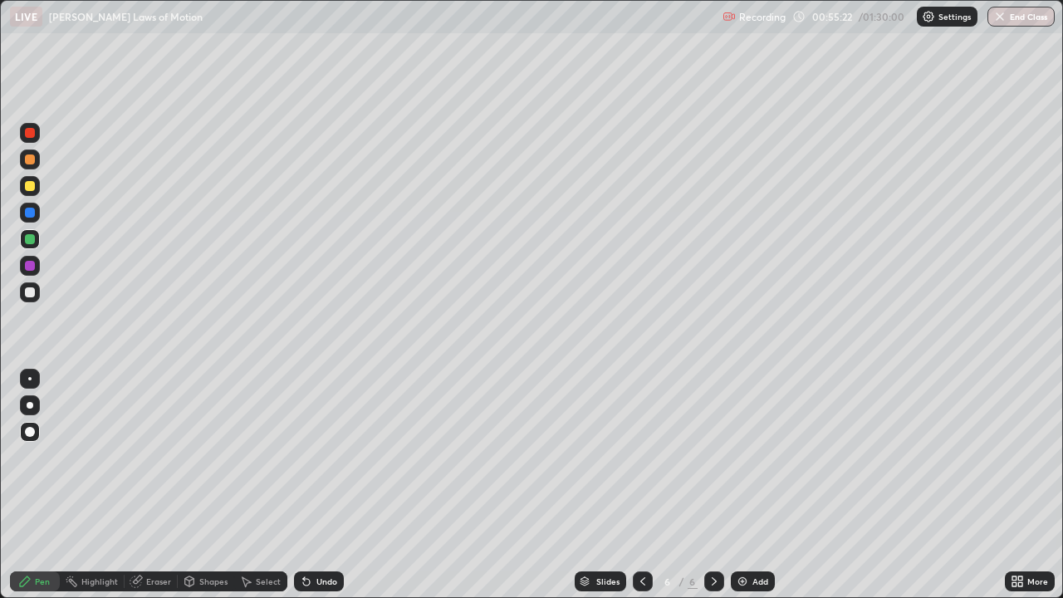
click at [322, 457] on div "Undo" at bounding box center [327, 581] width 21 height 8
click at [24, 292] on div at bounding box center [30, 292] width 20 height 20
click at [310, 457] on icon at bounding box center [306, 581] width 13 height 13
click at [317, 457] on div "Undo" at bounding box center [319, 582] width 50 height 20
click at [324, 457] on div "Undo" at bounding box center [327, 581] width 21 height 8
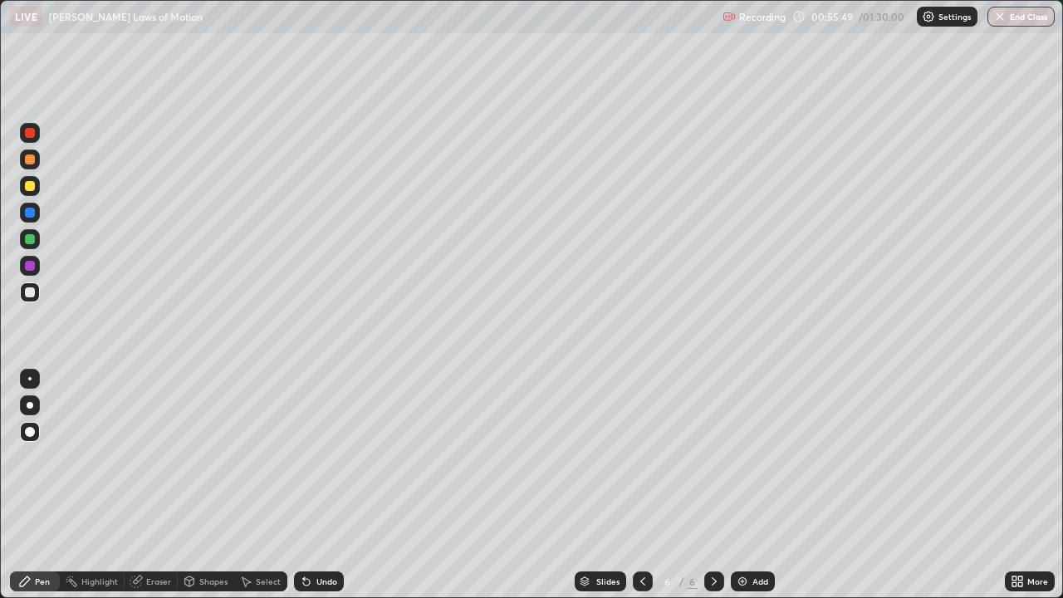
click at [324, 457] on div "Undo" at bounding box center [327, 581] width 21 height 8
click at [326, 457] on div "Undo" at bounding box center [327, 581] width 21 height 8
click at [326, 457] on div "Undo" at bounding box center [319, 582] width 50 height 20
click at [327, 457] on div "Undo" at bounding box center [319, 582] width 50 height 20
click at [328, 457] on div "Undo" at bounding box center [319, 582] width 50 height 20
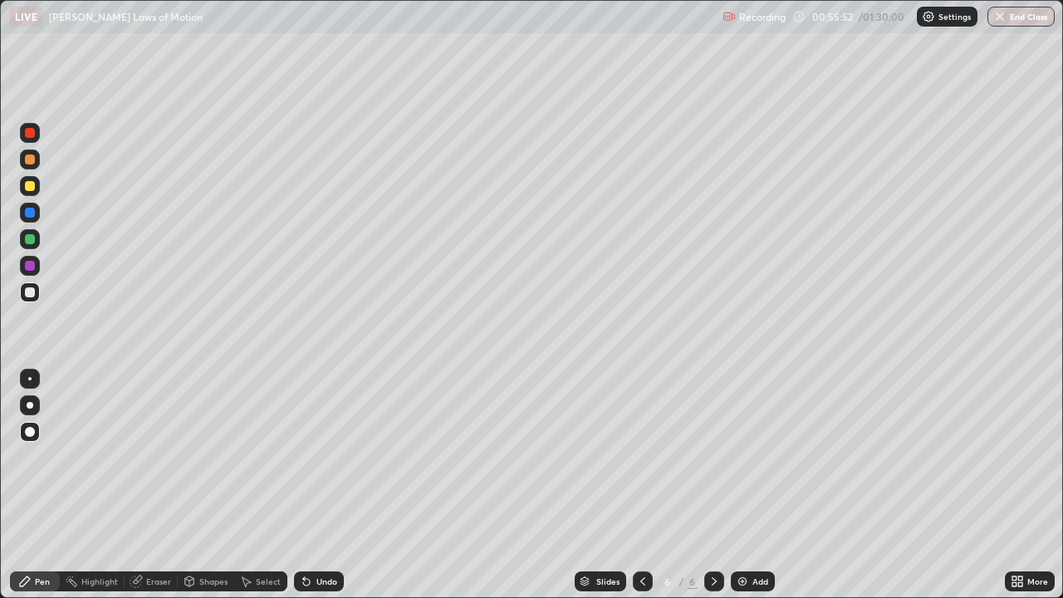
click at [326, 457] on div "Undo" at bounding box center [319, 582] width 50 height 20
click at [329, 457] on div "Undo" at bounding box center [319, 582] width 50 height 20
click at [317, 457] on div "Undo" at bounding box center [319, 582] width 50 height 20
click at [320, 457] on div "Undo" at bounding box center [319, 582] width 50 height 20
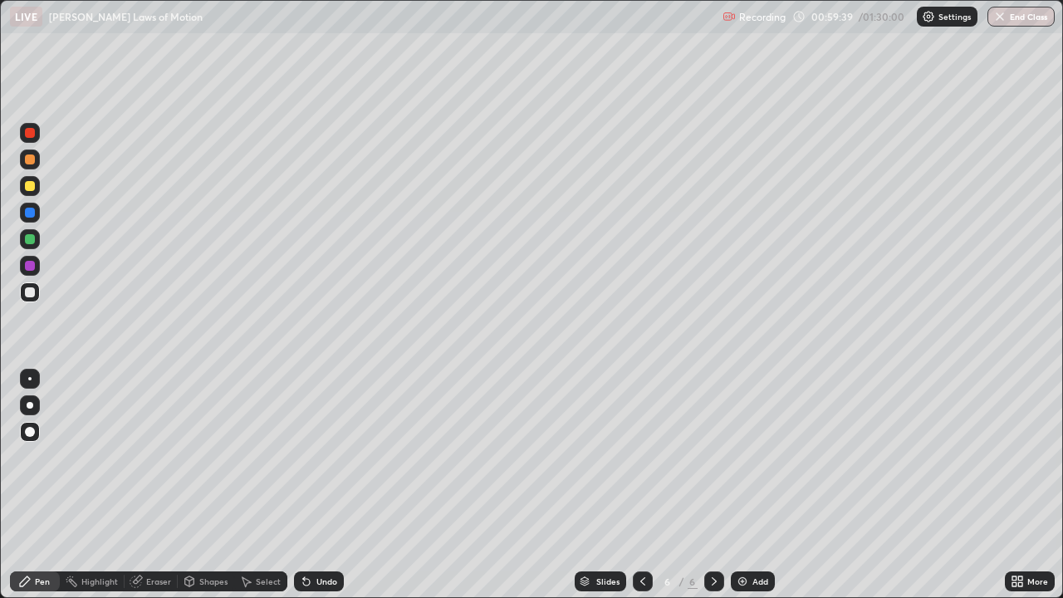
click at [29, 189] on div at bounding box center [30, 186] width 10 height 10
click at [30, 213] on div at bounding box center [30, 213] width 10 height 10
click at [32, 292] on div at bounding box center [30, 292] width 10 height 10
click at [317, 457] on div "Undo" at bounding box center [327, 581] width 21 height 8
click at [312, 457] on div "Undo" at bounding box center [319, 582] width 50 height 20
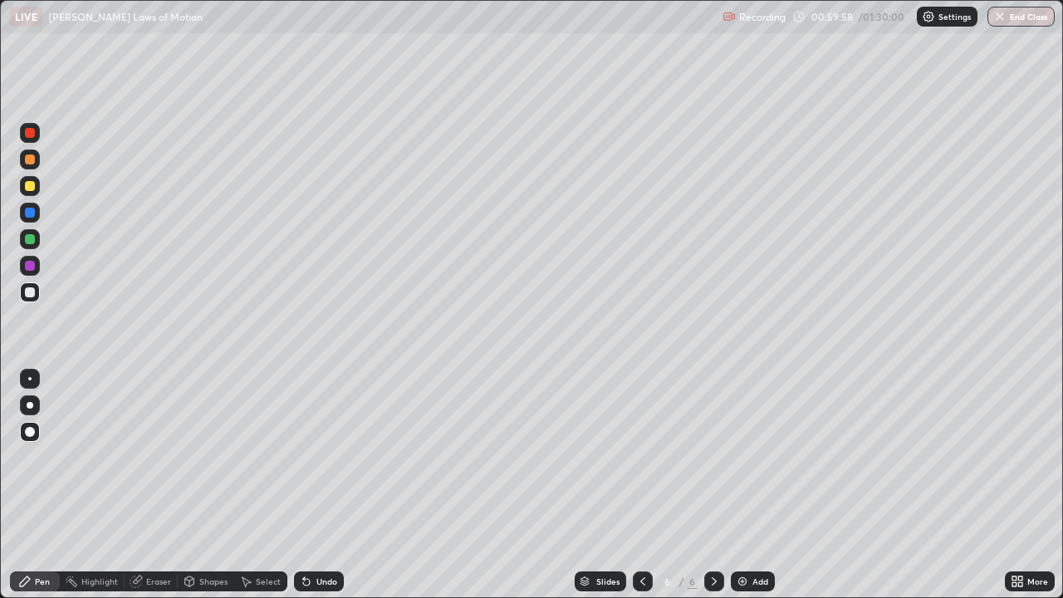
click at [309, 457] on icon at bounding box center [306, 581] width 13 height 13
click at [314, 457] on div "Undo" at bounding box center [319, 582] width 50 height 20
click at [312, 457] on div "Undo" at bounding box center [319, 582] width 50 height 20
click at [308, 457] on div "Undo" at bounding box center [319, 582] width 50 height 20
click at [306, 457] on div "Undo" at bounding box center [319, 582] width 50 height 20
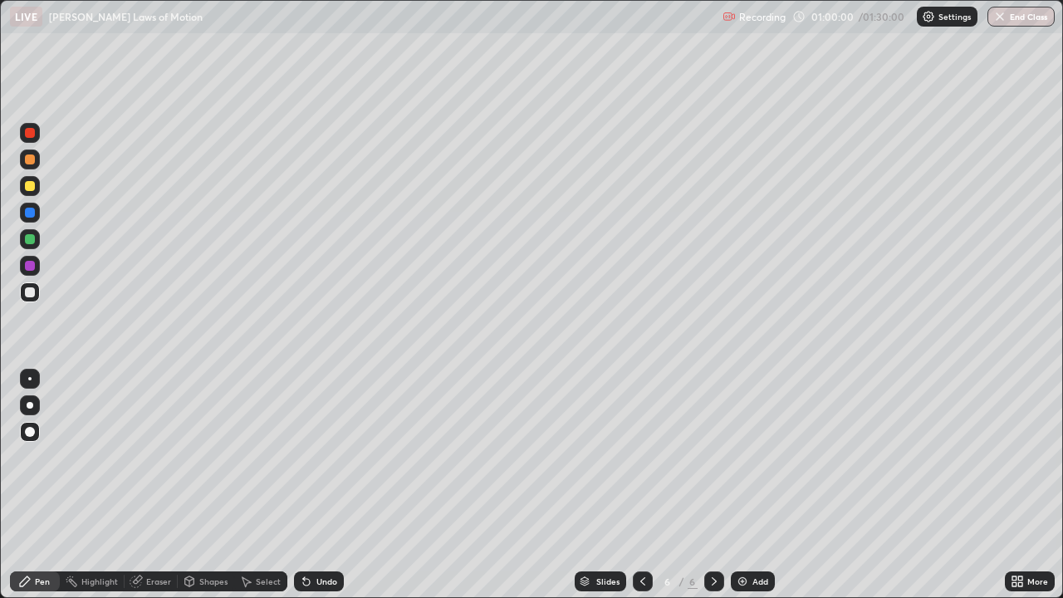
click at [305, 457] on div "Undo" at bounding box center [315, 581] width 56 height 33
click at [306, 457] on div "Undo" at bounding box center [315, 581] width 56 height 33
click at [309, 457] on div "Undo" at bounding box center [319, 582] width 50 height 20
click at [30, 187] on div at bounding box center [30, 186] width 10 height 10
click at [317, 457] on div "Undo" at bounding box center [327, 581] width 21 height 8
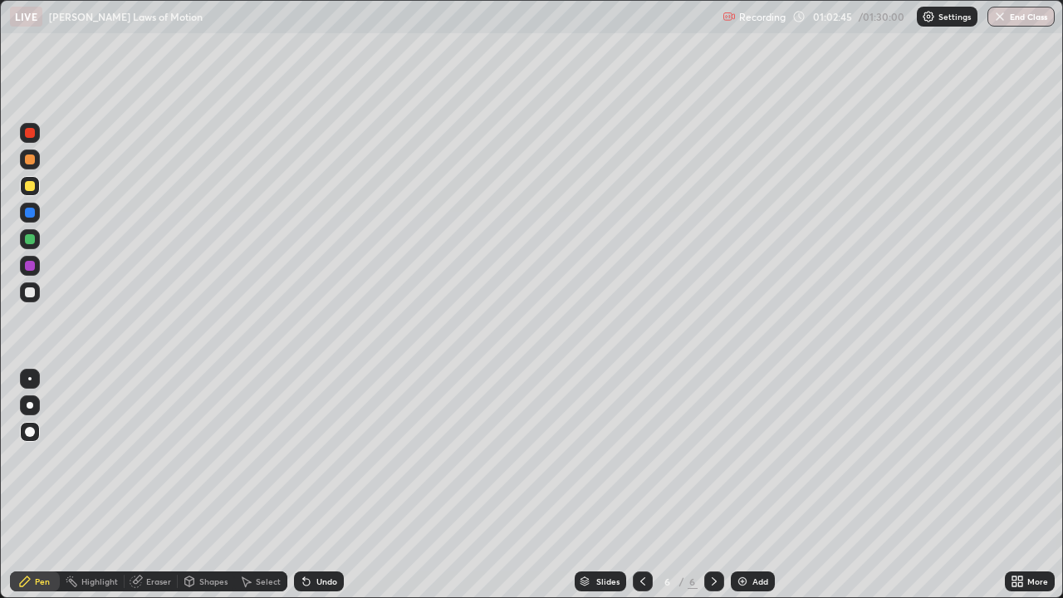
click at [321, 457] on div "Undo" at bounding box center [327, 581] width 21 height 8
click at [312, 457] on div "Undo" at bounding box center [319, 582] width 50 height 20
click at [317, 457] on div "Undo" at bounding box center [327, 581] width 21 height 8
click at [323, 457] on div "Undo" at bounding box center [327, 581] width 21 height 8
click at [337, 457] on div "Undo" at bounding box center [319, 582] width 50 height 20
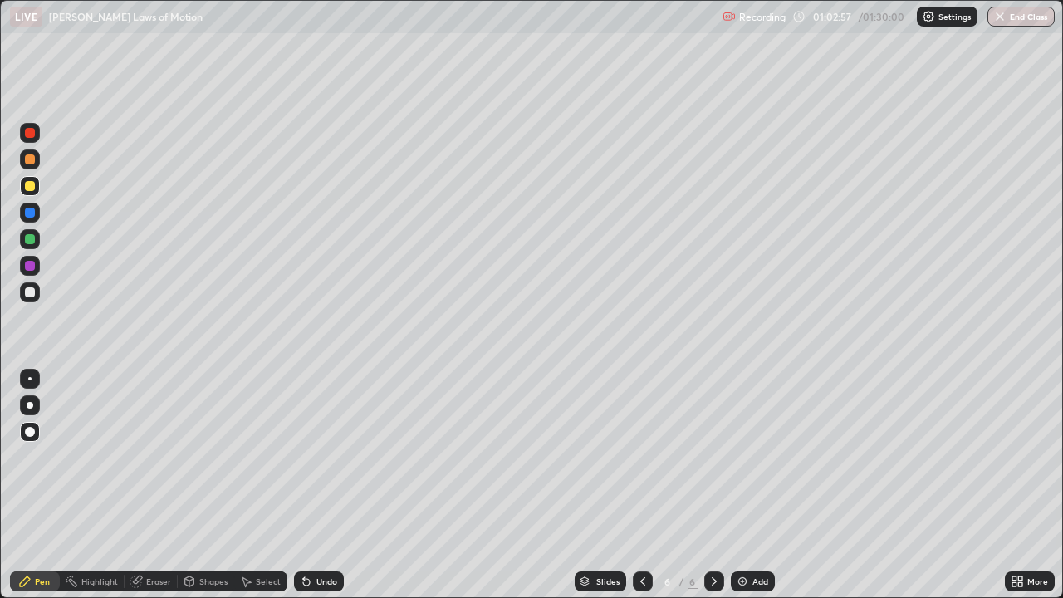
click at [340, 457] on div "Undo" at bounding box center [319, 582] width 50 height 20
click at [313, 457] on div "Undo" at bounding box center [319, 582] width 50 height 20
click at [32, 288] on div at bounding box center [30, 292] width 10 height 10
click at [753, 457] on div "Add" at bounding box center [761, 581] width 16 height 8
click at [31, 431] on div at bounding box center [30, 432] width 10 height 10
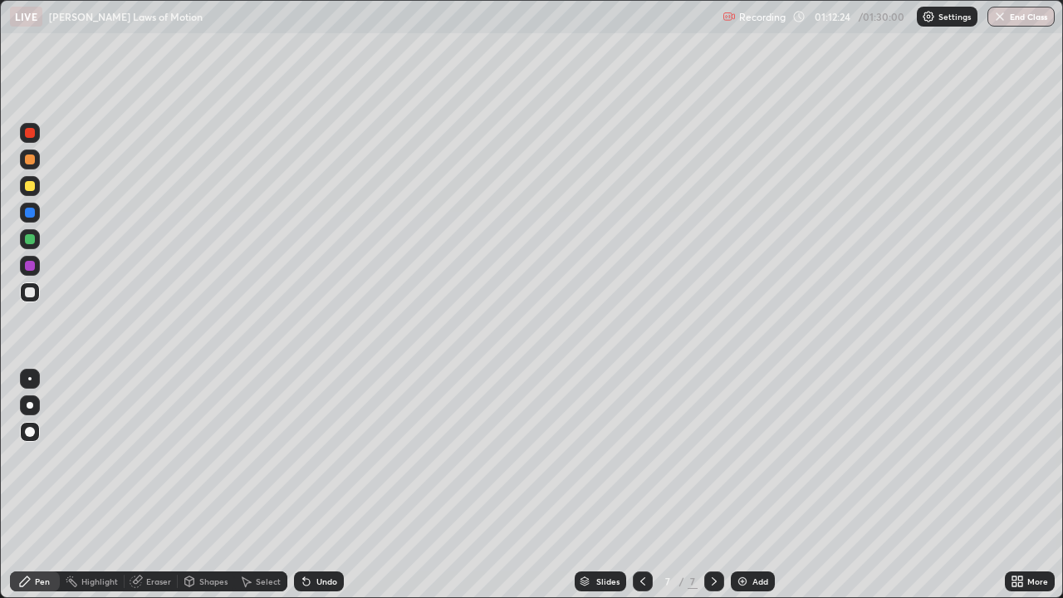
click at [321, 457] on div "Undo" at bounding box center [319, 582] width 50 height 20
click at [331, 457] on div "Undo" at bounding box center [327, 581] width 21 height 8
click at [336, 457] on div "Undo" at bounding box center [319, 582] width 50 height 20
click at [27, 186] on div at bounding box center [30, 186] width 10 height 10
click at [29, 267] on div at bounding box center [30, 266] width 10 height 10
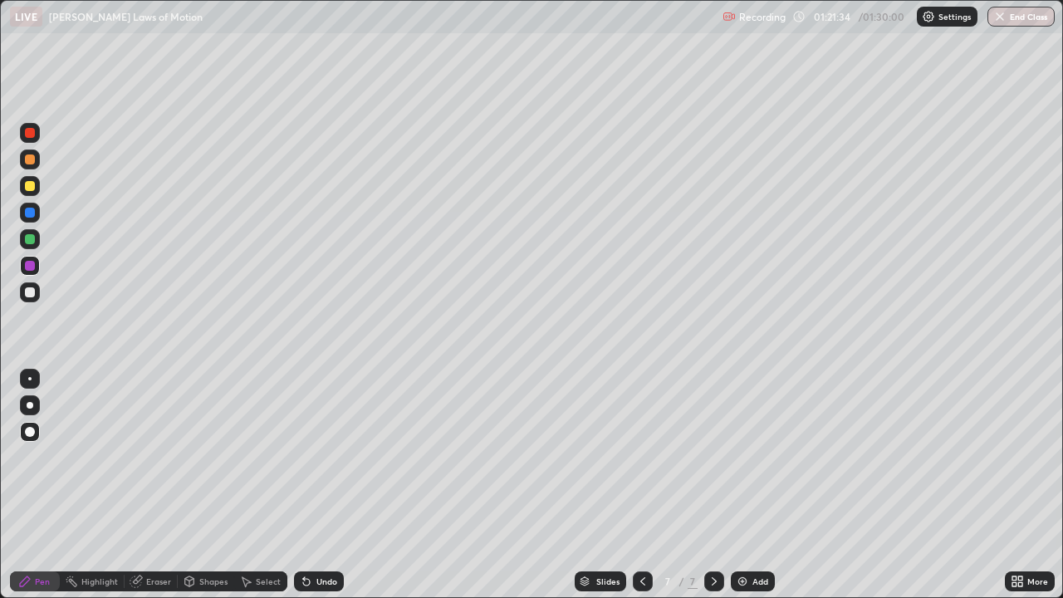
click at [1022, 18] on button "End Class" at bounding box center [1021, 17] width 67 height 20
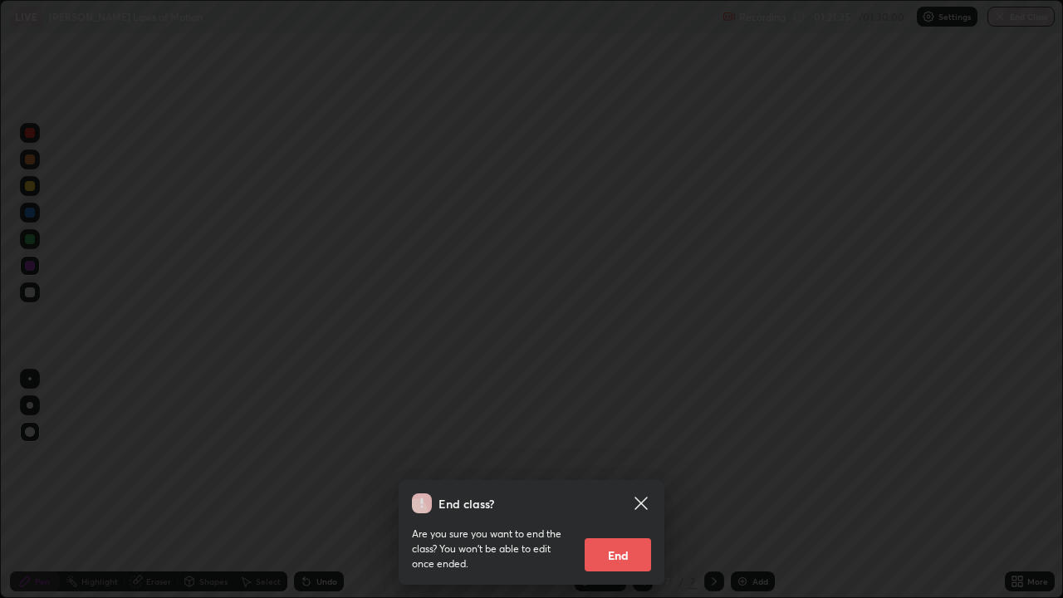
click at [636, 457] on button "End" at bounding box center [618, 554] width 66 height 33
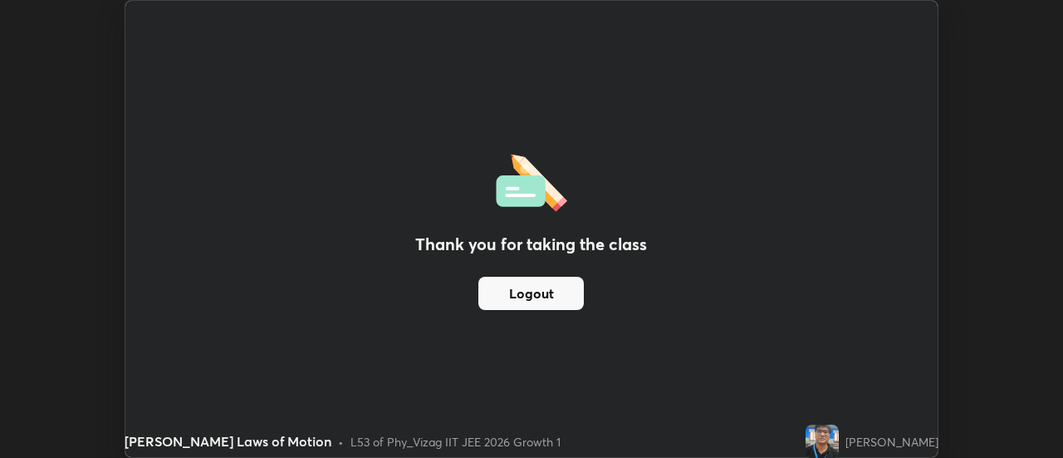
scroll to position [82616, 82011]
